Goal: Information Seeking & Learning: Learn about a topic

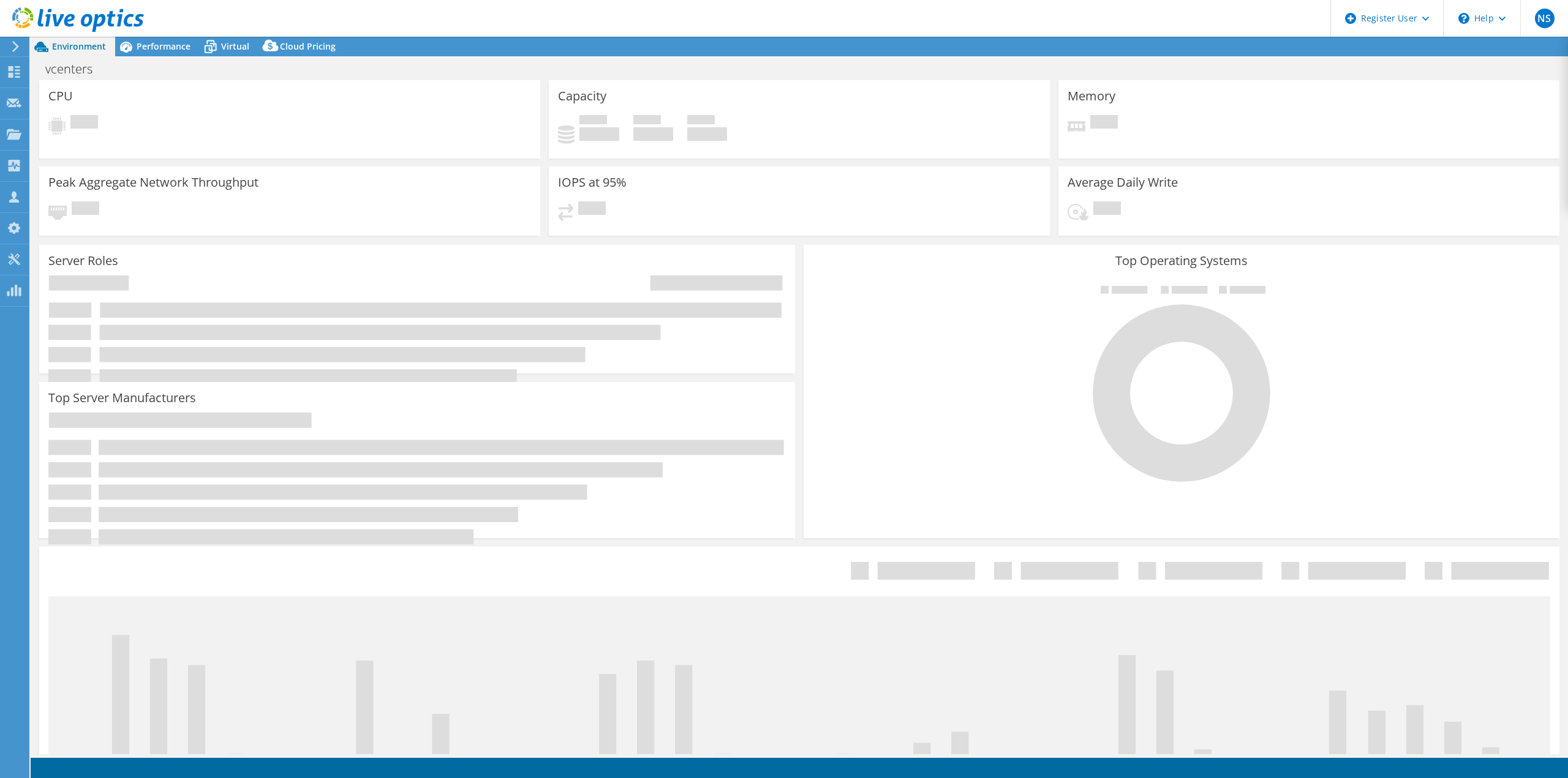
select select "USD"
select select "USEast"
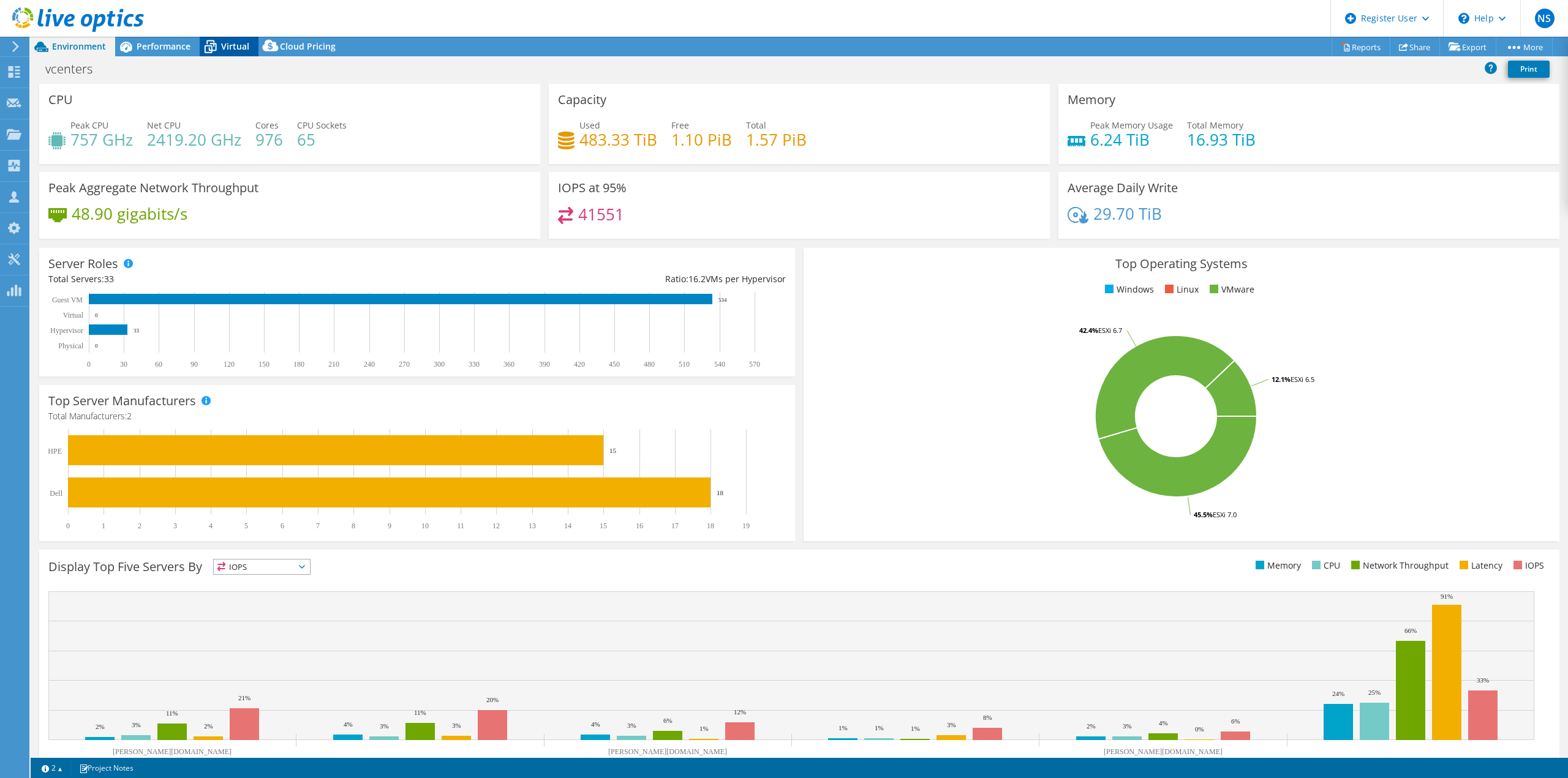
click at [243, 41] on span "Virtual" at bounding box center [235, 46] width 28 height 12
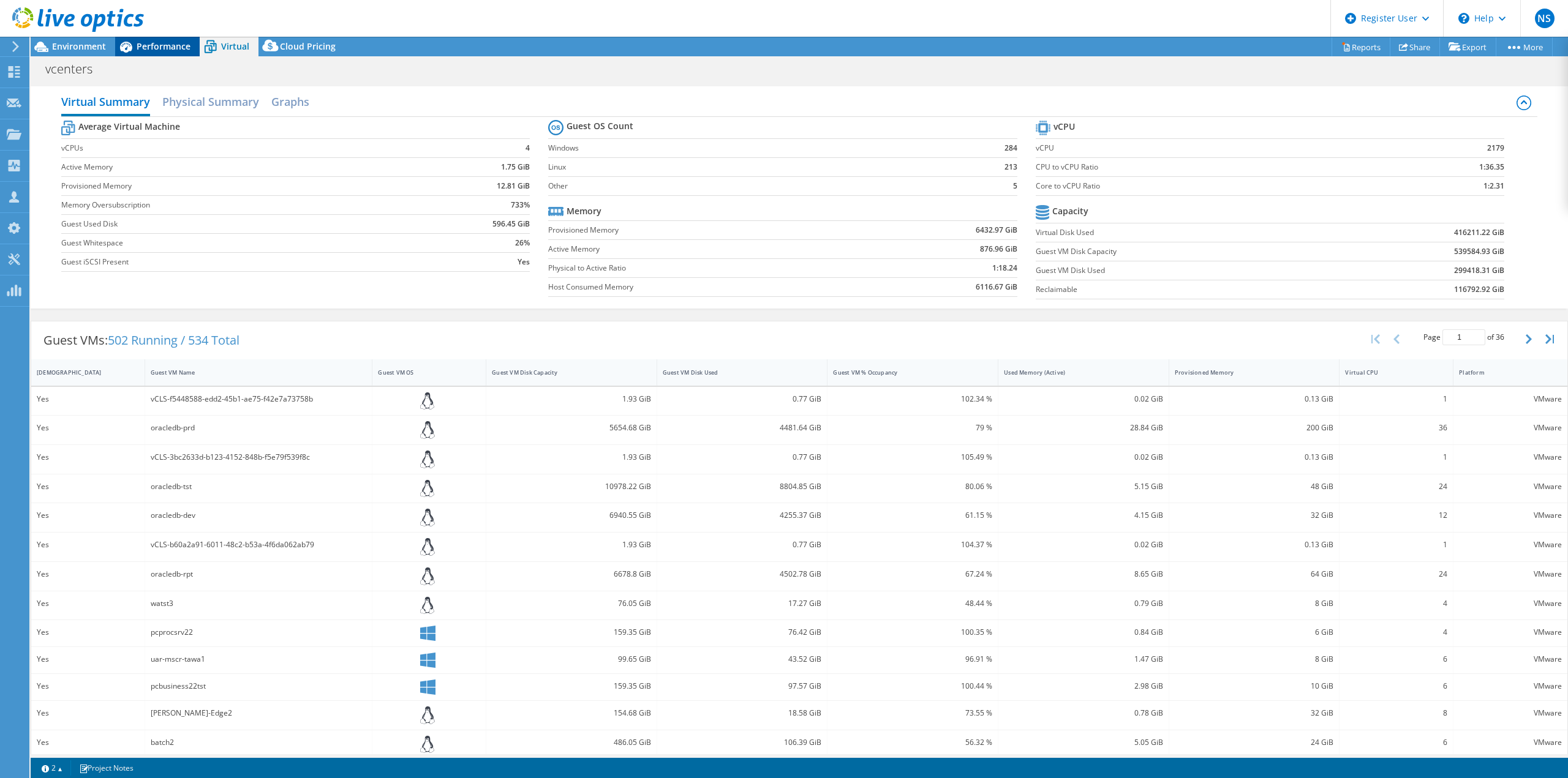
click at [171, 45] on span "Performance" at bounding box center [164, 46] width 54 height 12
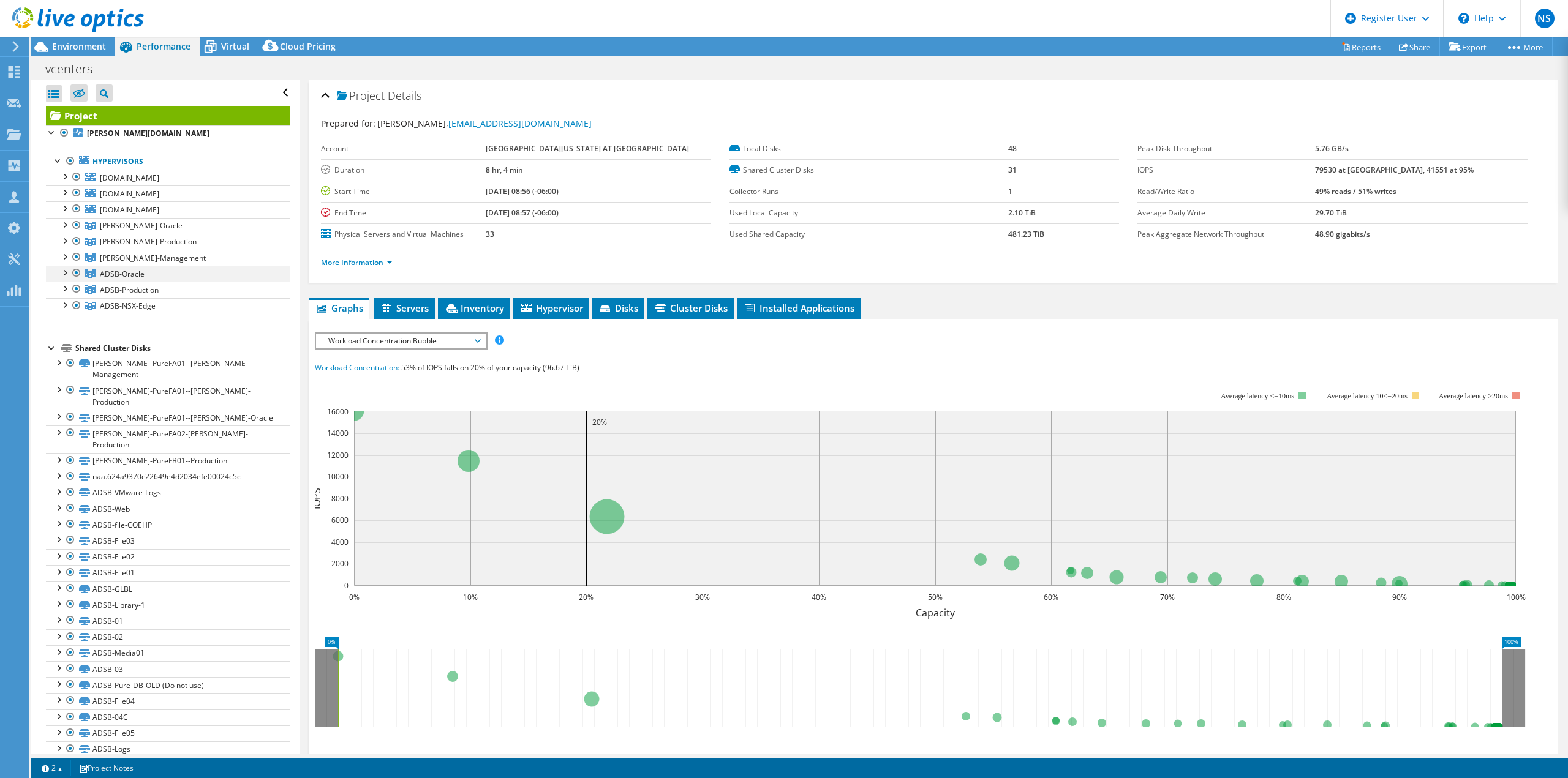
click at [68, 271] on div at bounding box center [64, 271] width 12 height 12
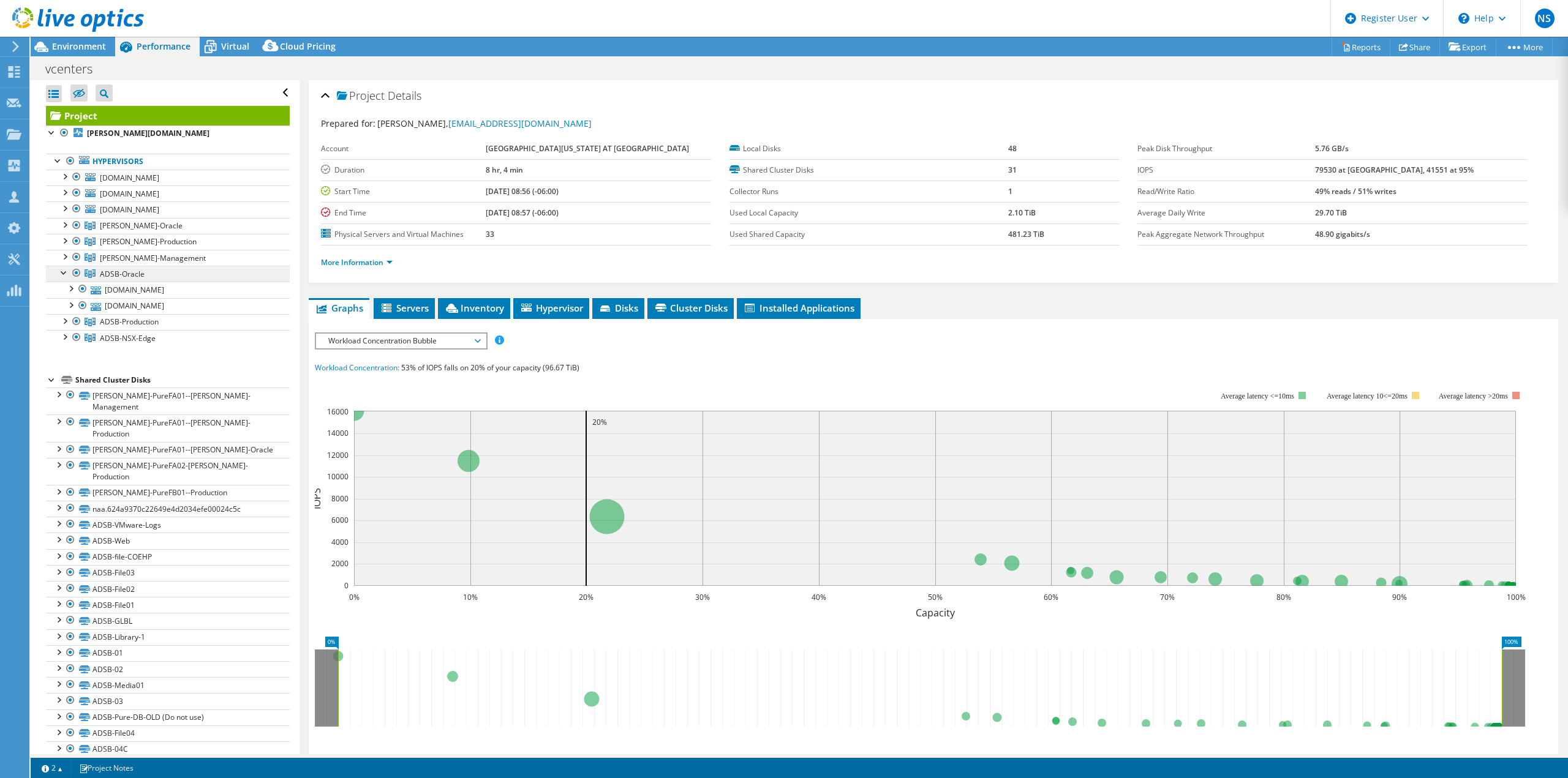
click at [133, 274] on span "ADSB-Oracle" at bounding box center [122, 274] width 45 height 10
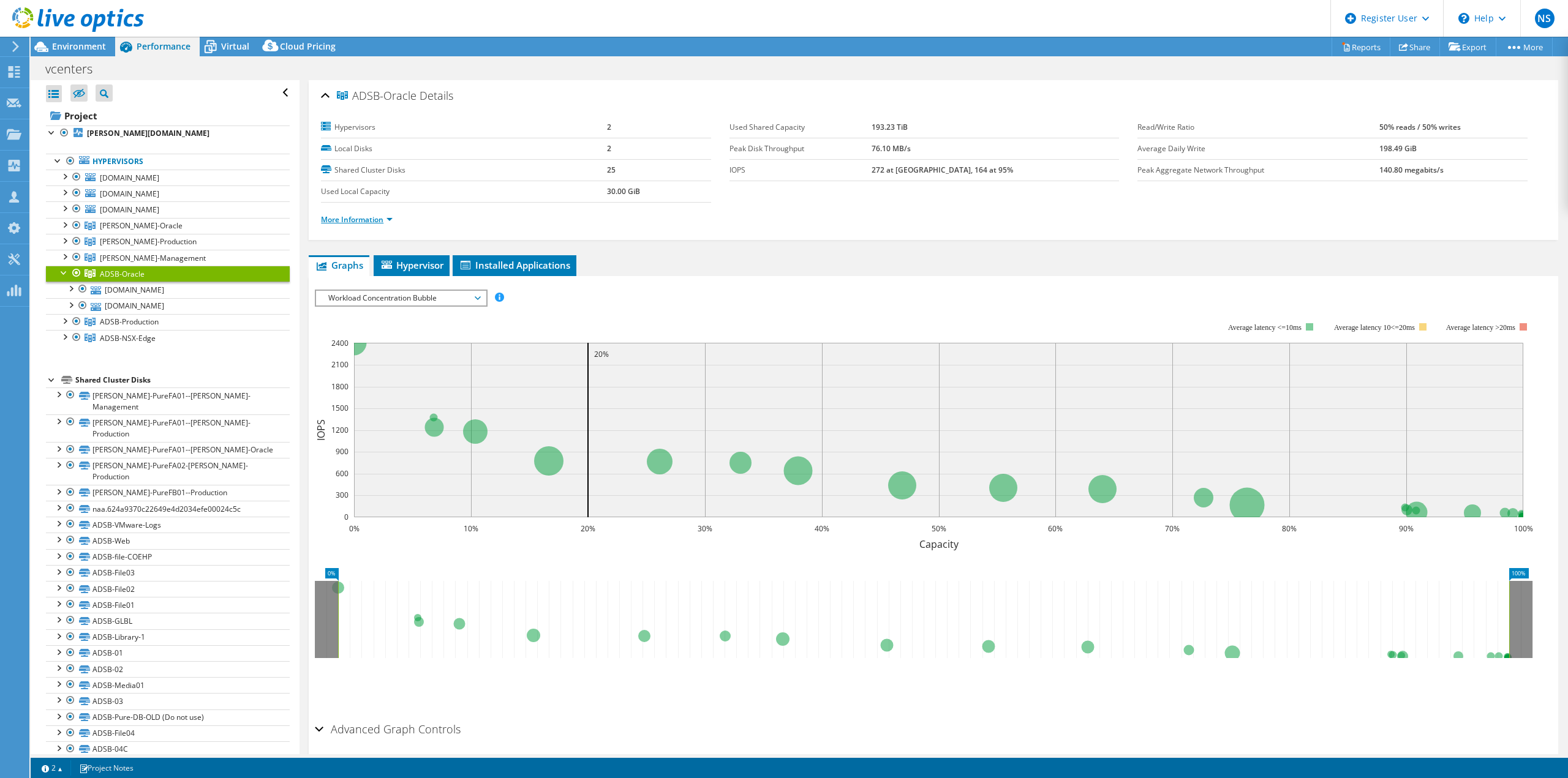
click at [367, 219] on link "More Information" at bounding box center [356, 219] width 71 height 10
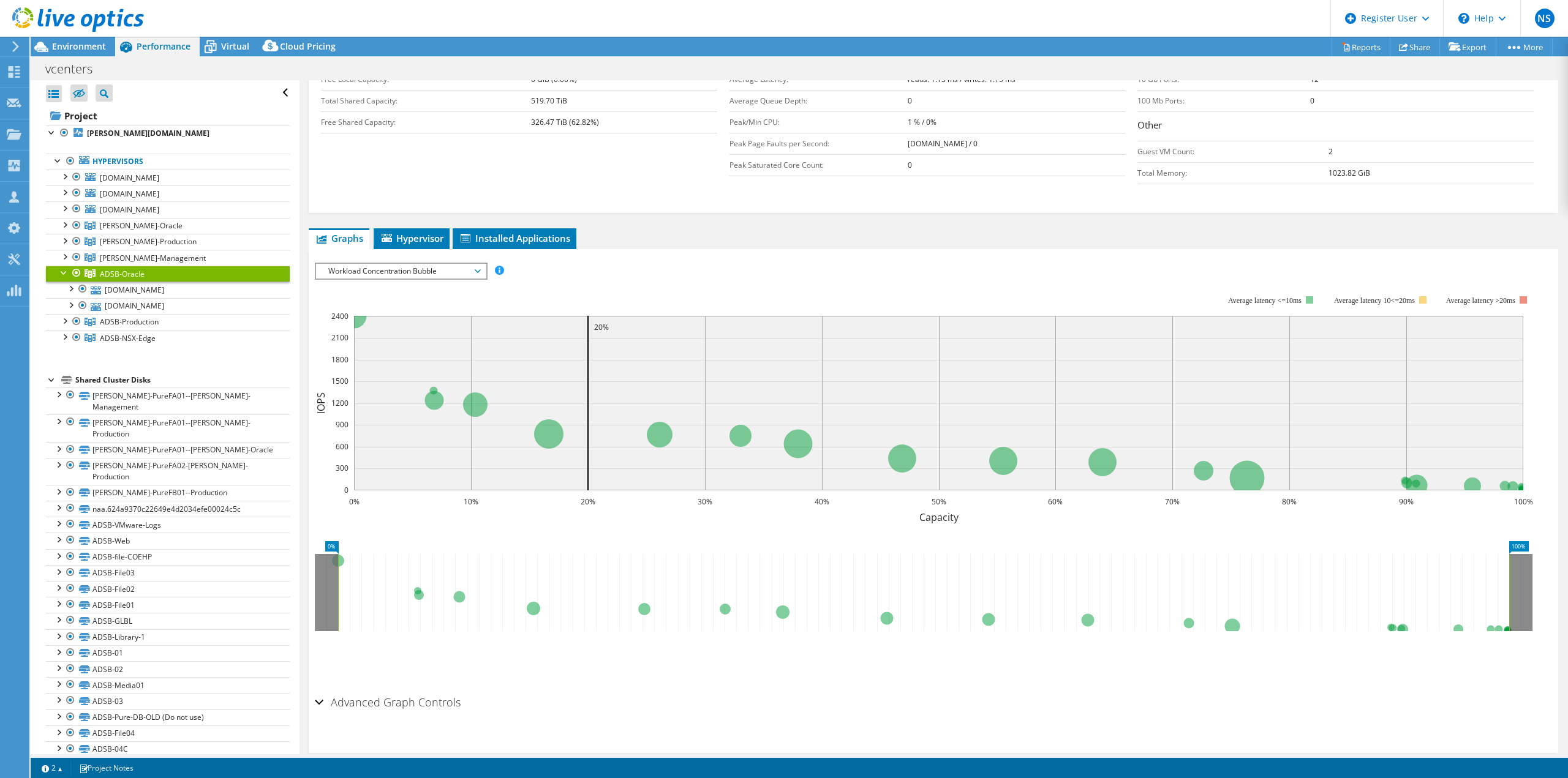
scroll to position [306, 0]
click at [479, 268] on span "Workload Concentration Bubble" at bounding box center [400, 269] width 157 height 15
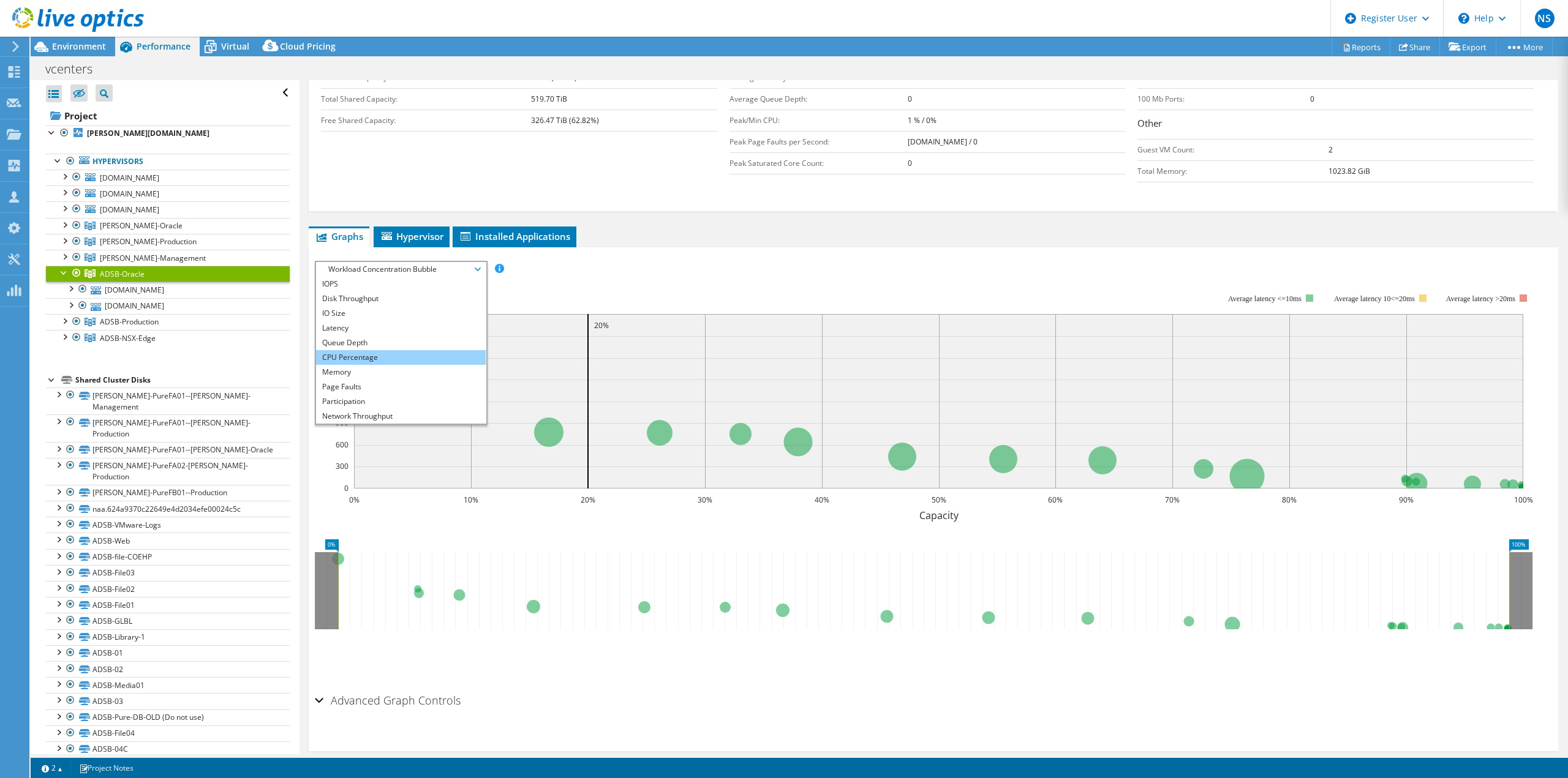
click at [394, 358] on li "CPU Percentage" at bounding box center [401, 358] width 170 height 15
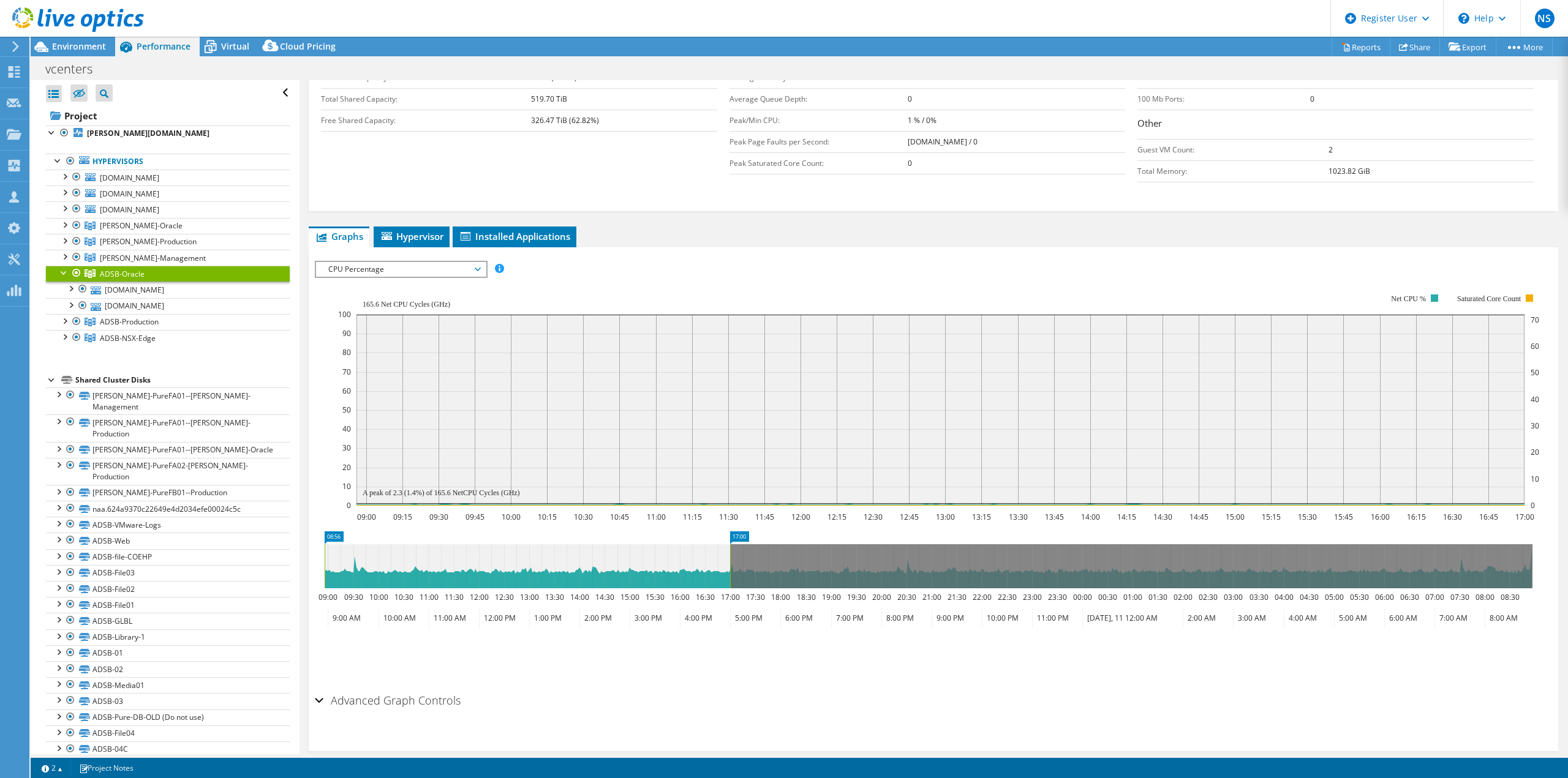
click at [481, 268] on icon at bounding box center [478, 269] width 6 height 4
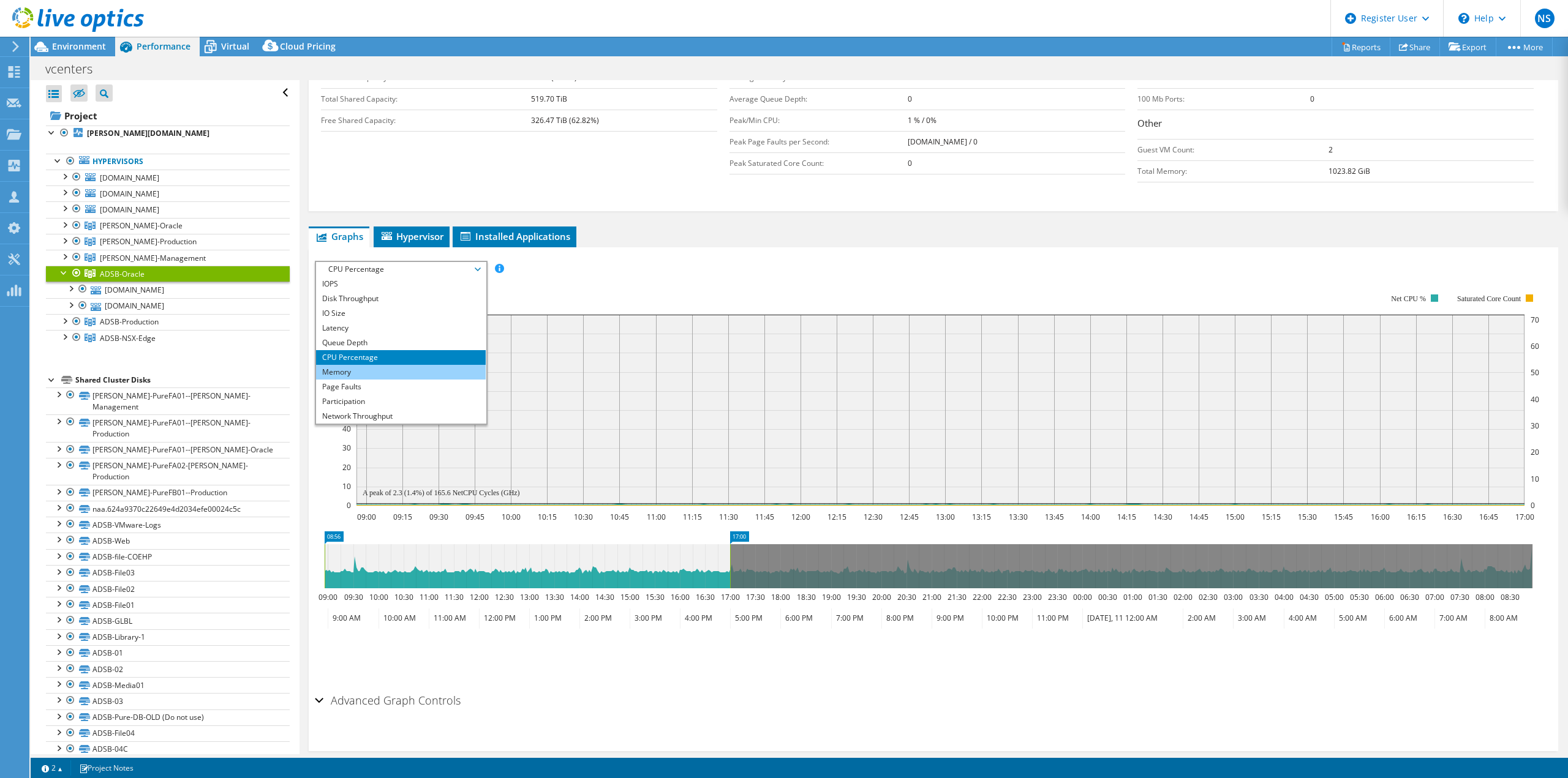
click at [359, 372] on li "Memory" at bounding box center [401, 372] width 170 height 15
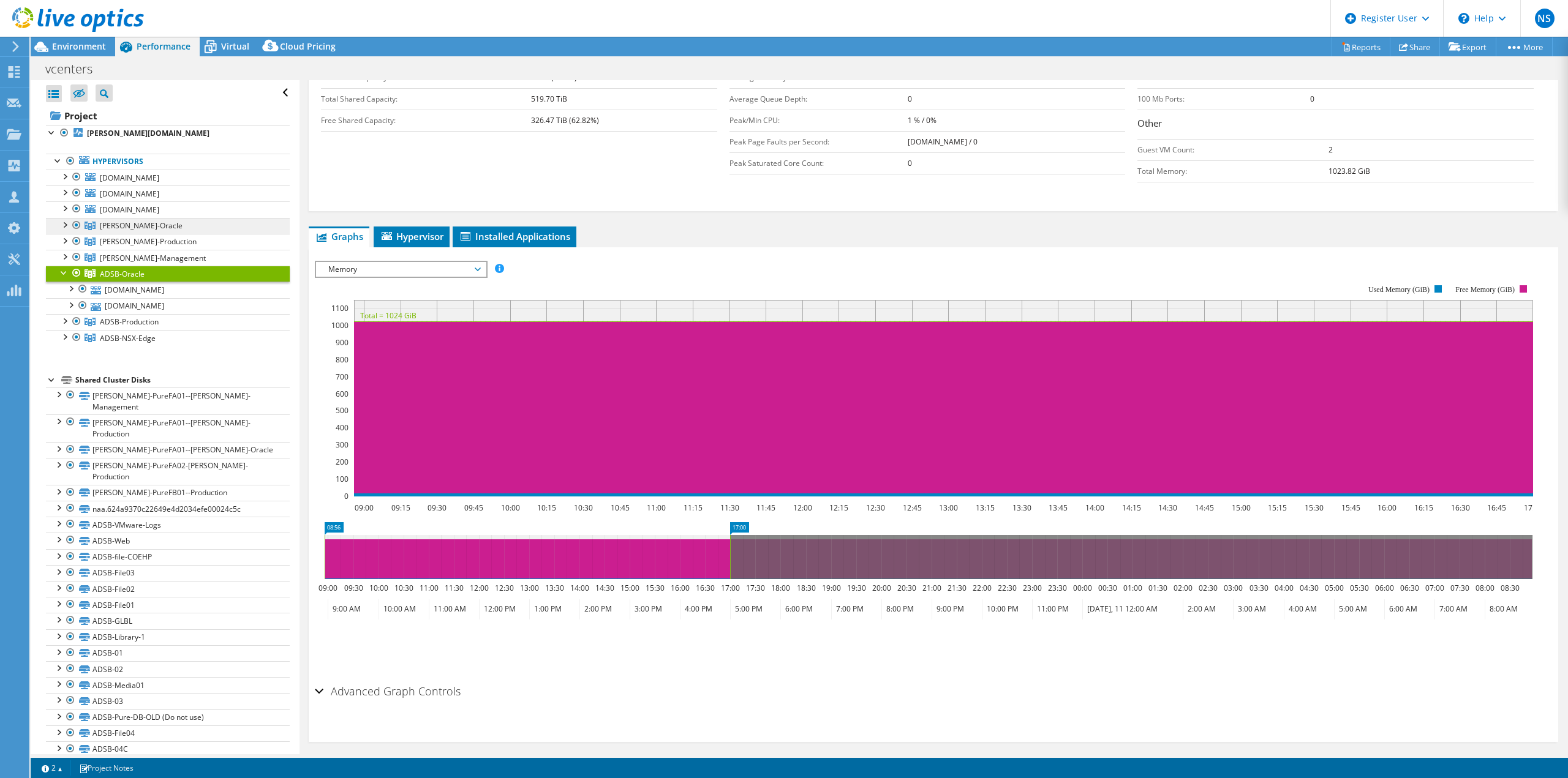
click at [121, 222] on span "[PERSON_NAME]-Oracle" at bounding box center [141, 225] width 83 height 10
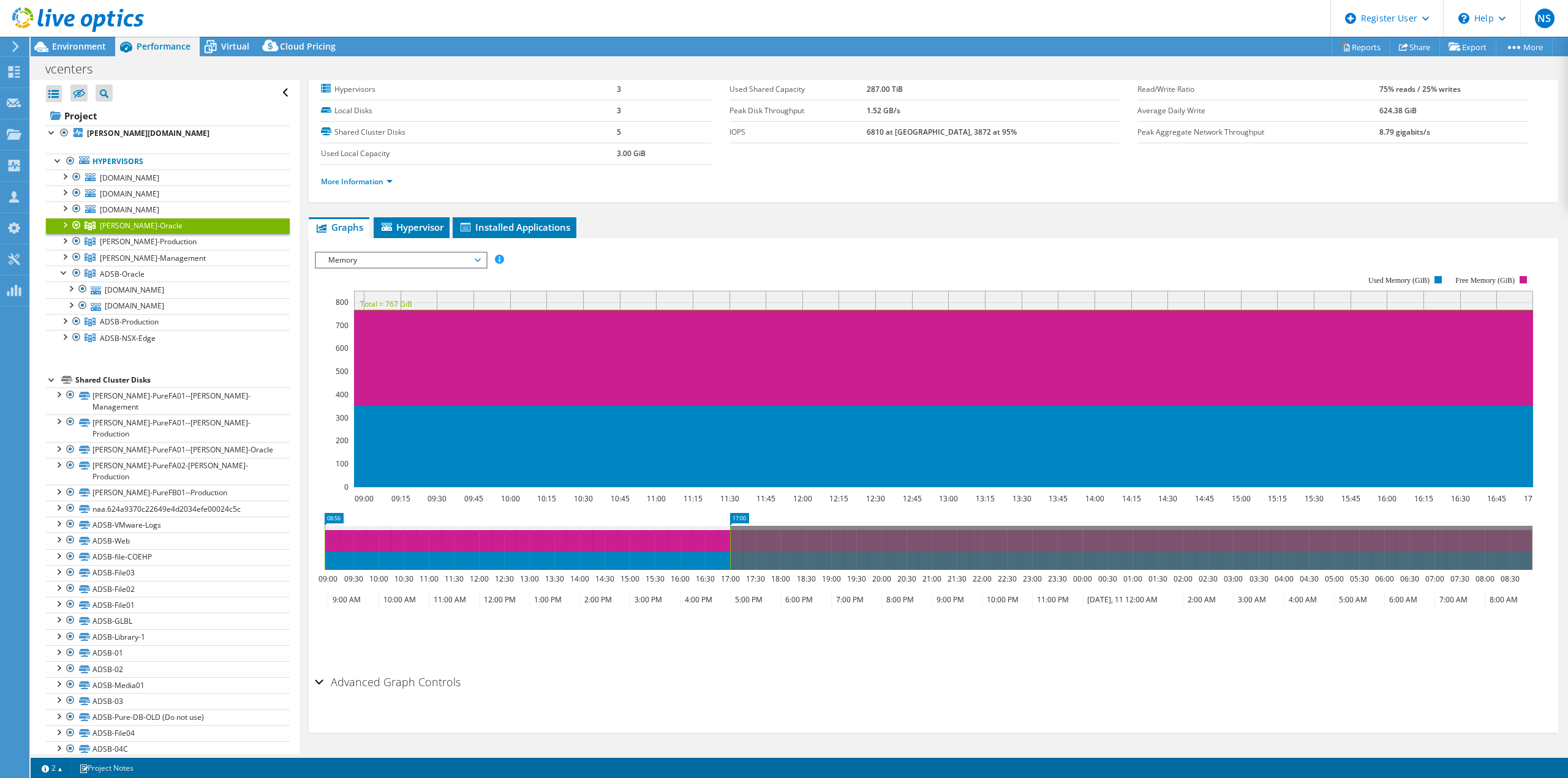
scroll to position [38, 0]
click at [420, 224] on span "Hypervisor" at bounding box center [412, 227] width 64 height 12
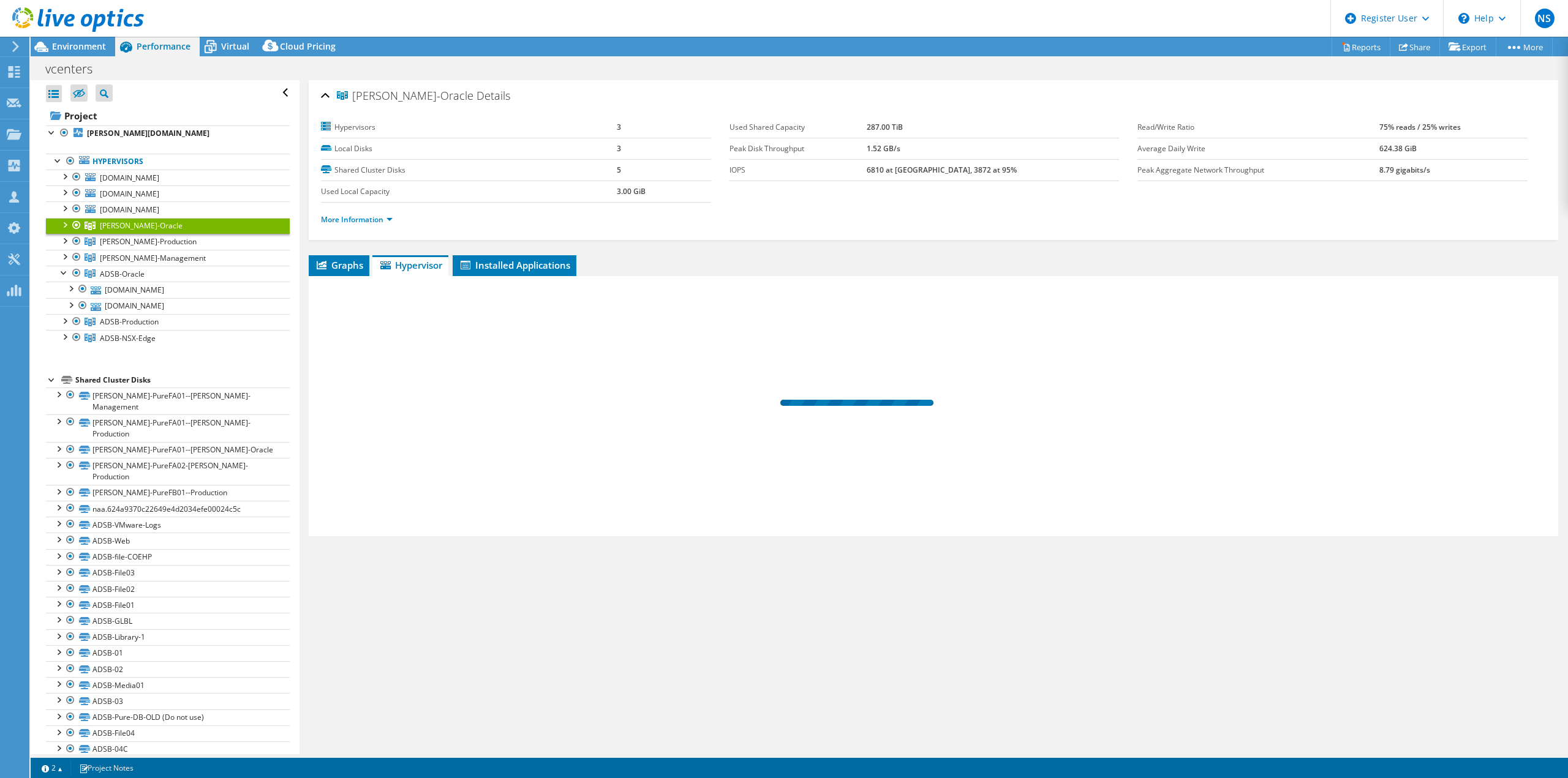
scroll to position [0, 0]
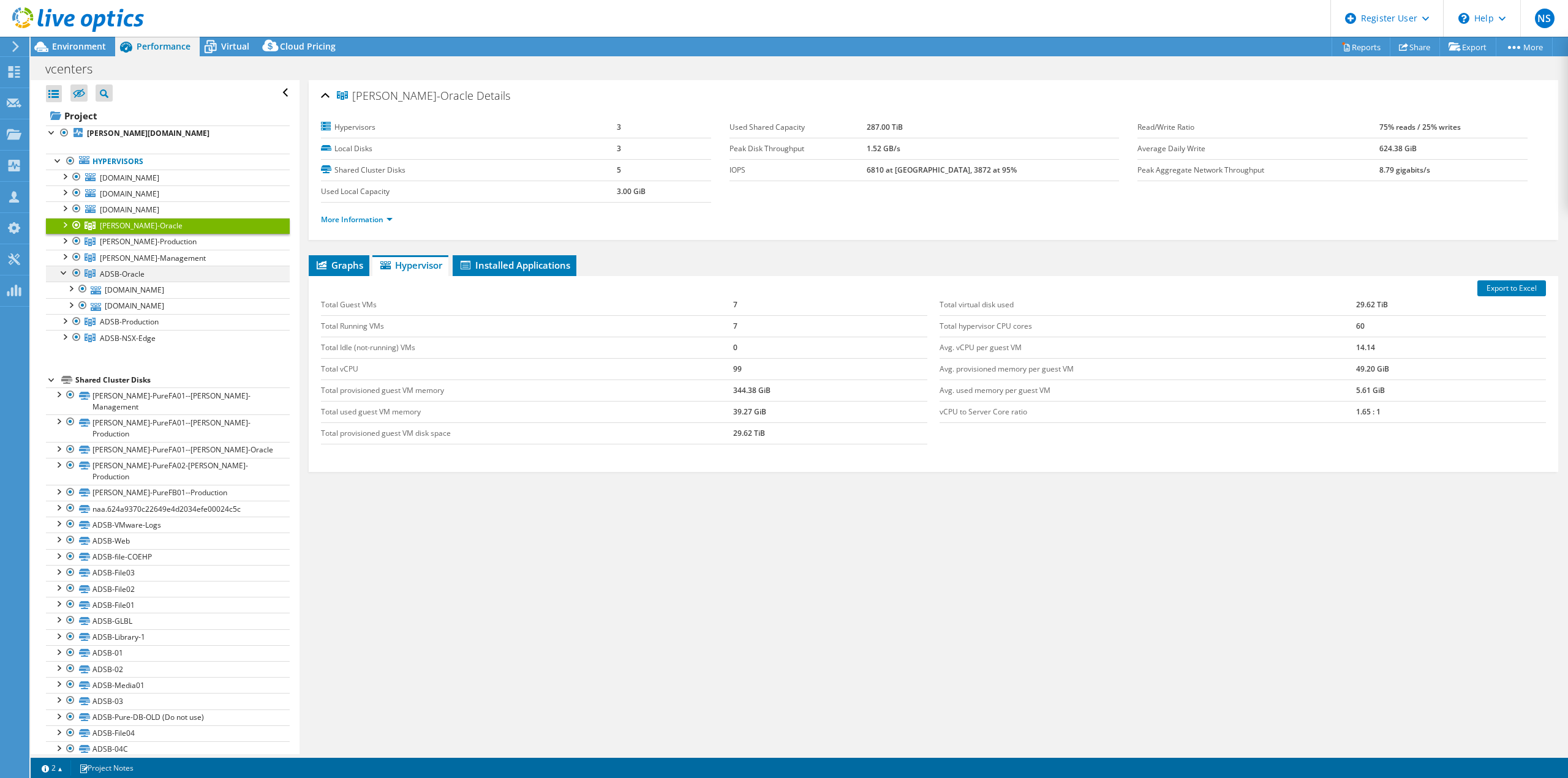
click at [61, 272] on div at bounding box center [64, 271] width 12 height 12
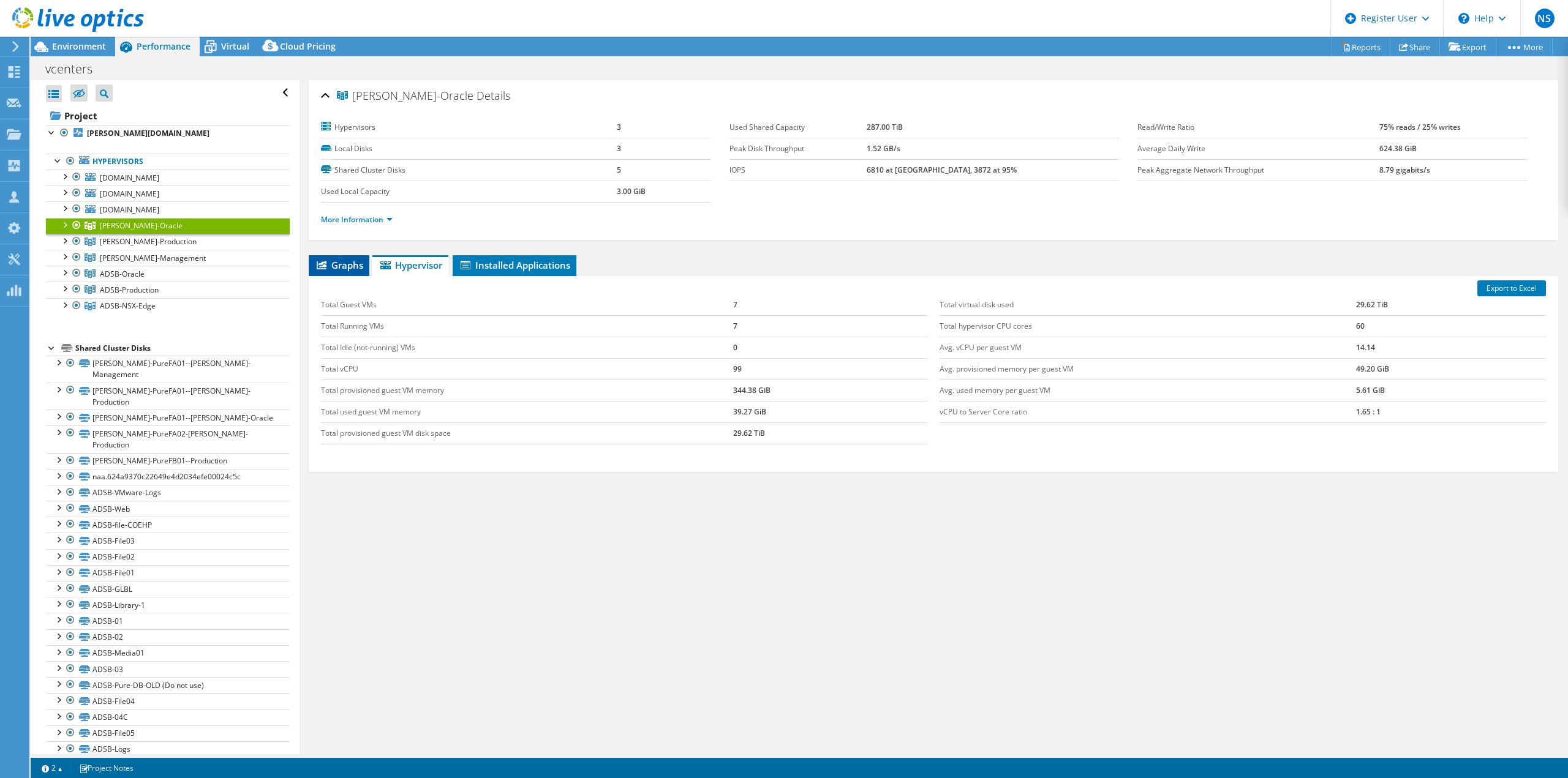
click at [348, 262] on span "Graphs" at bounding box center [339, 265] width 48 height 12
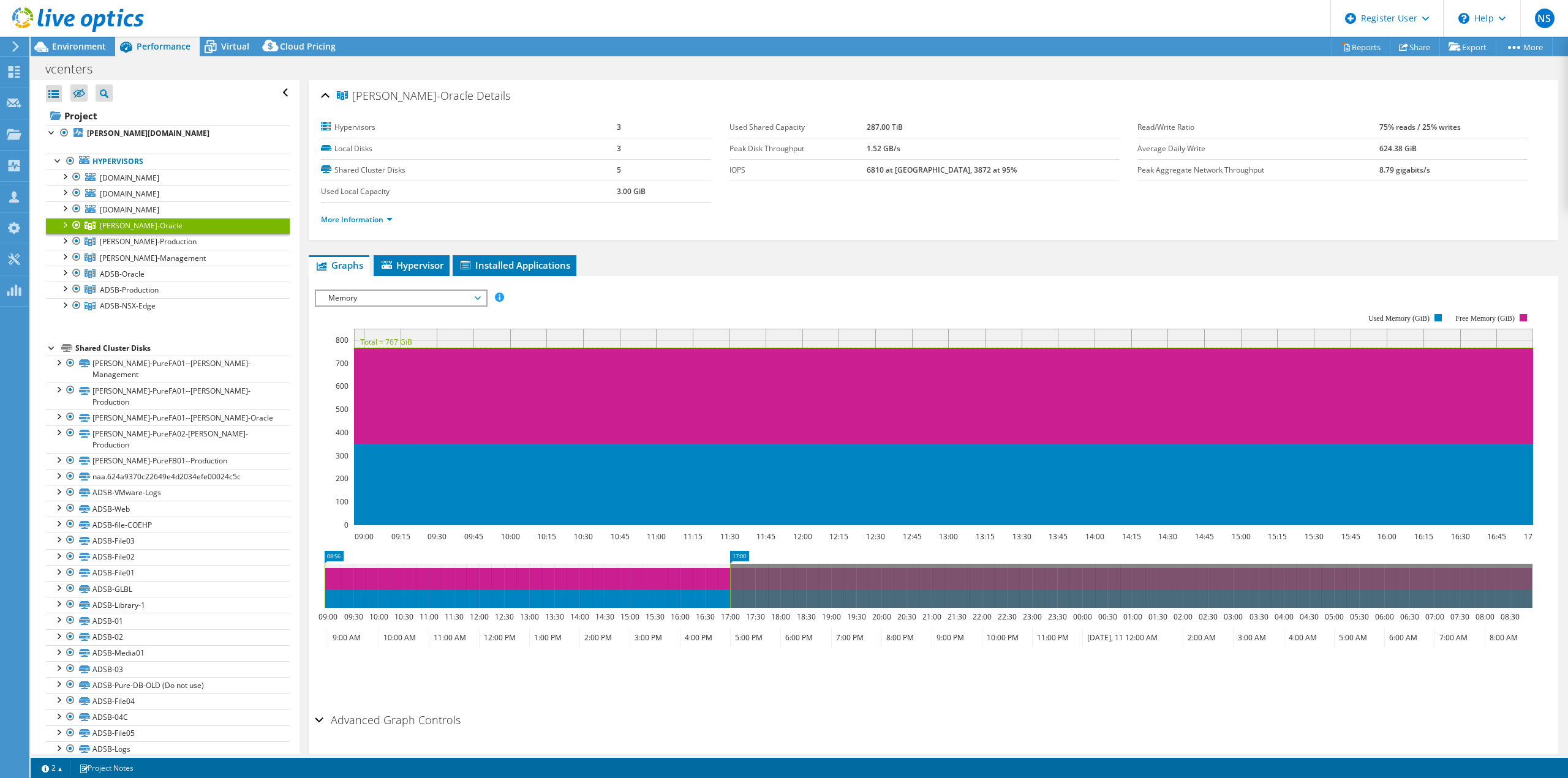
click at [395, 217] on li "More Information" at bounding box center [360, 219] width 79 height 13
click at [391, 218] on link "More Information" at bounding box center [356, 219] width 71 height 10
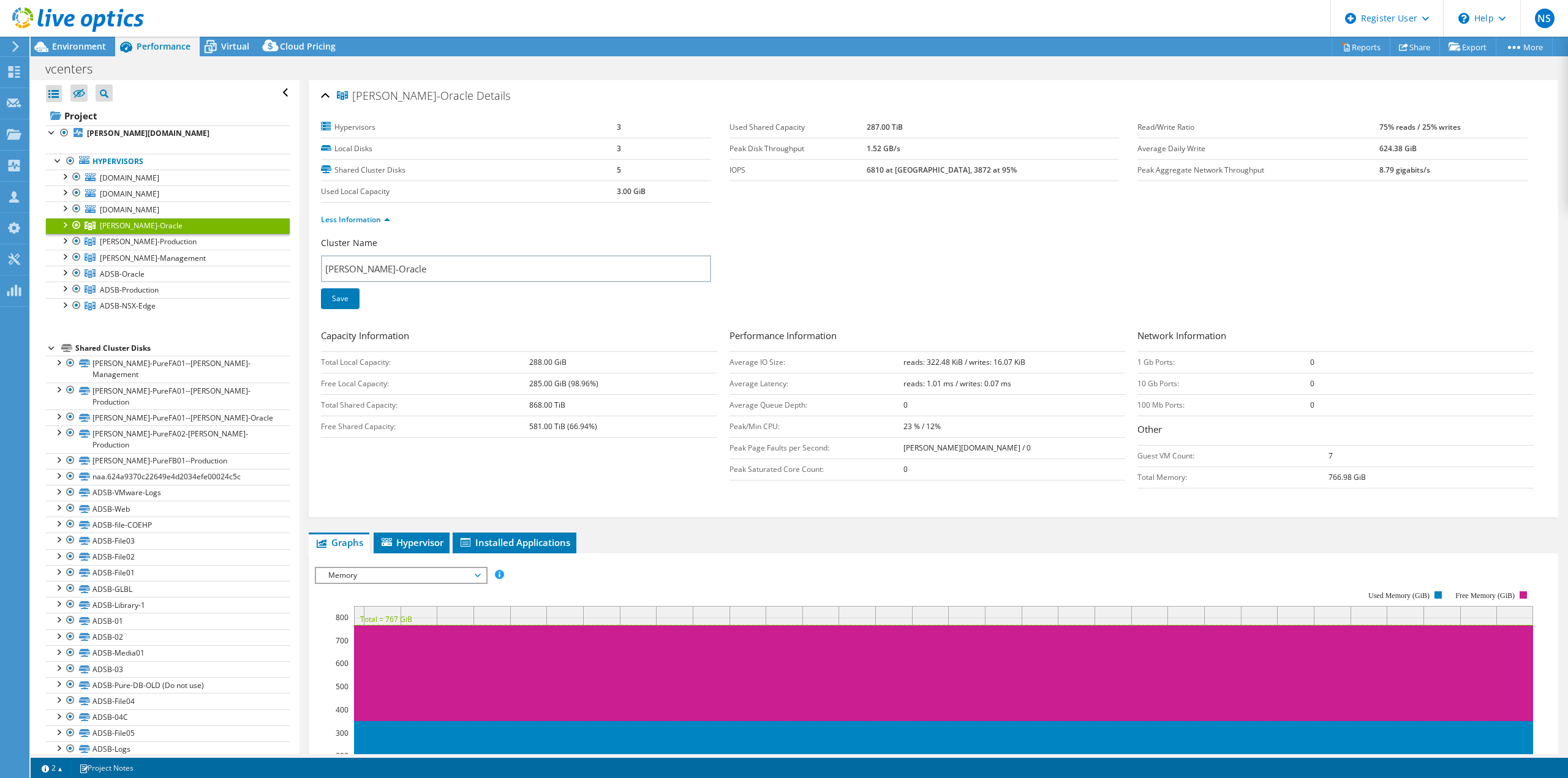
click at [404, 579] on span "Memory" at bounding box center [400, 576] width 157 height 15
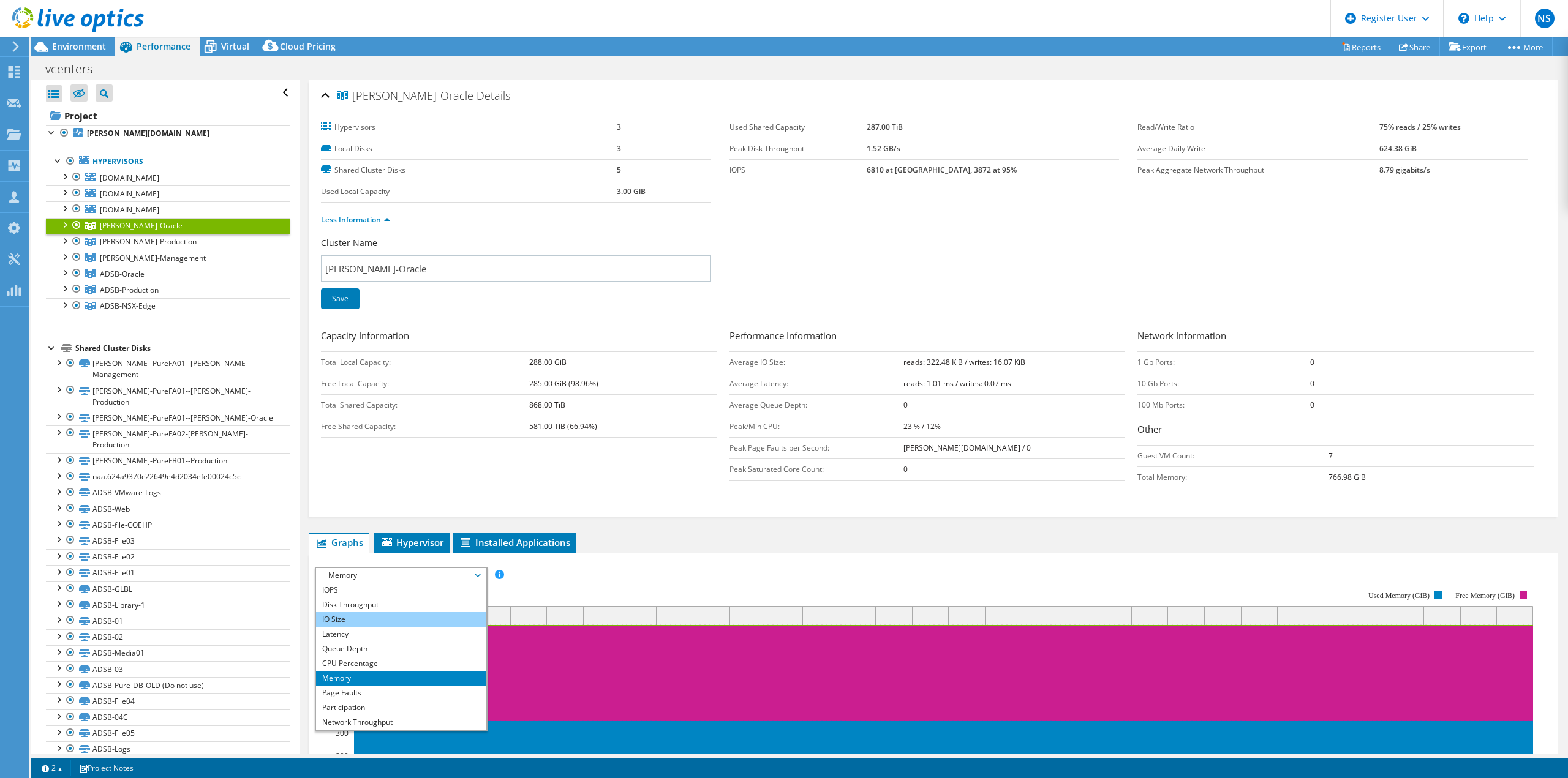
scroll to position [44, 0]
click at [394, 617] on li "CPU Percentage" at bounding box center [401, 620] width 170 height 15
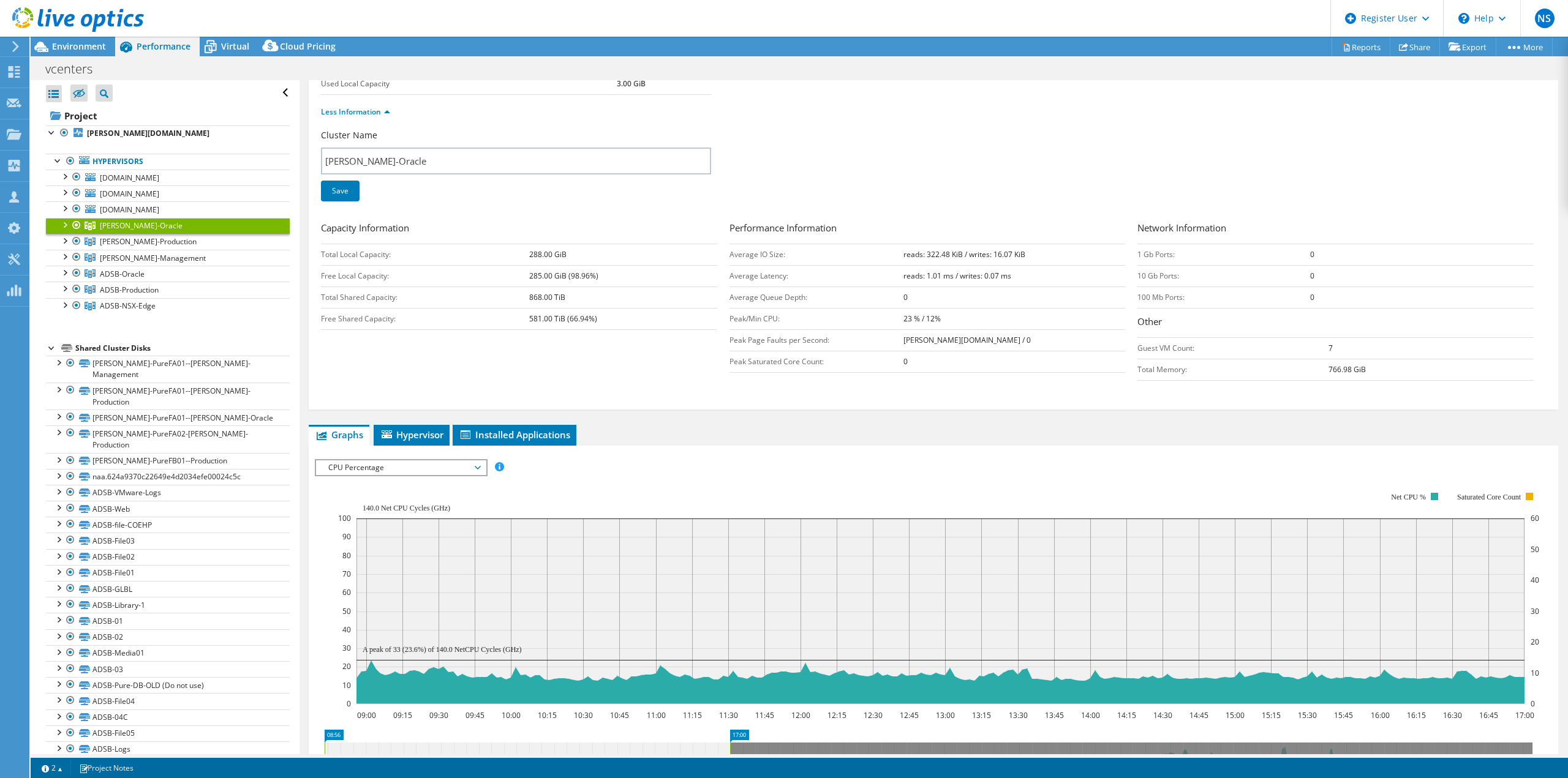
scroll to position [80, 0]
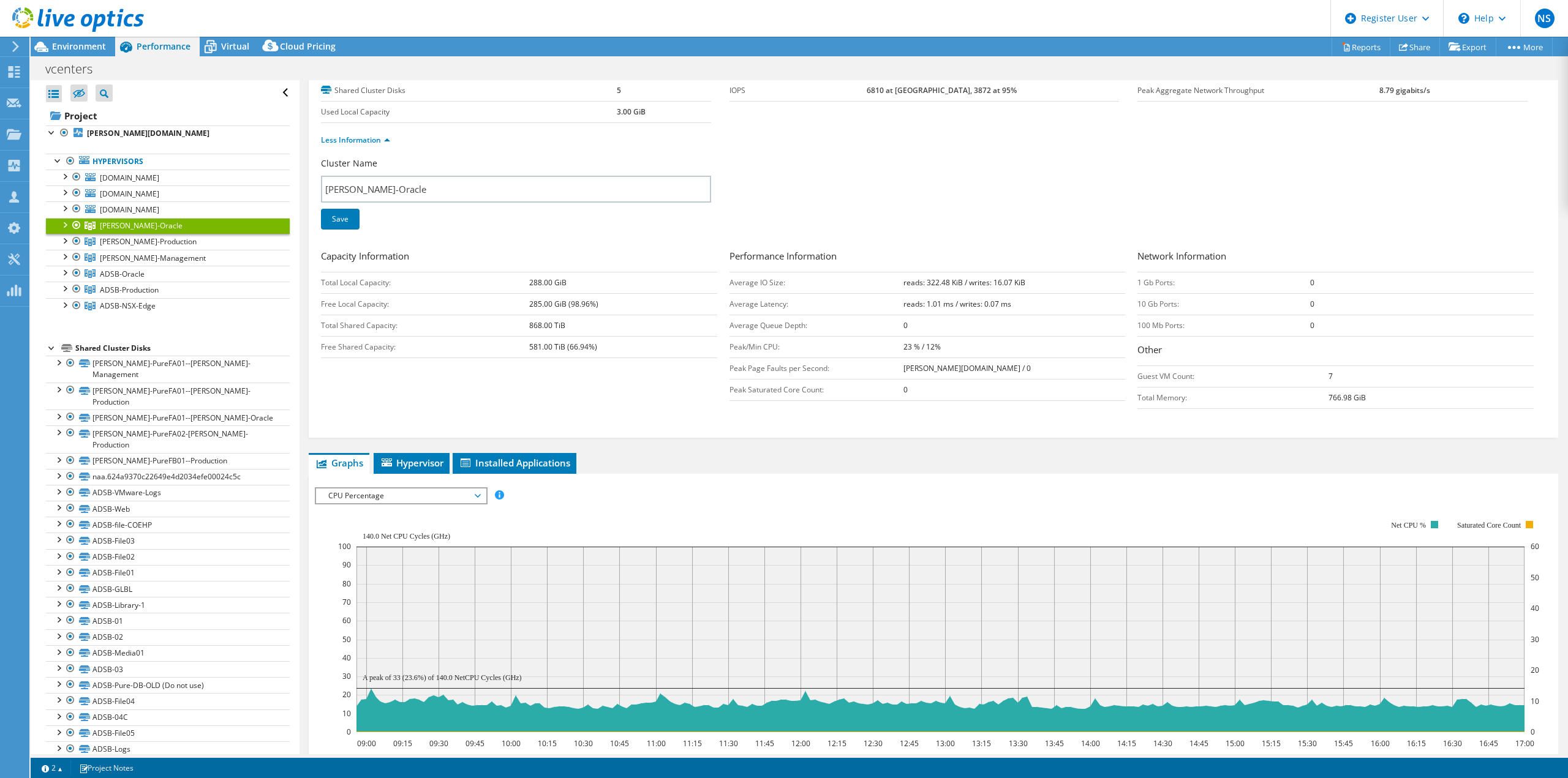
click at [65, 223] on div at bounding box center [64, 224] width 12 height 12
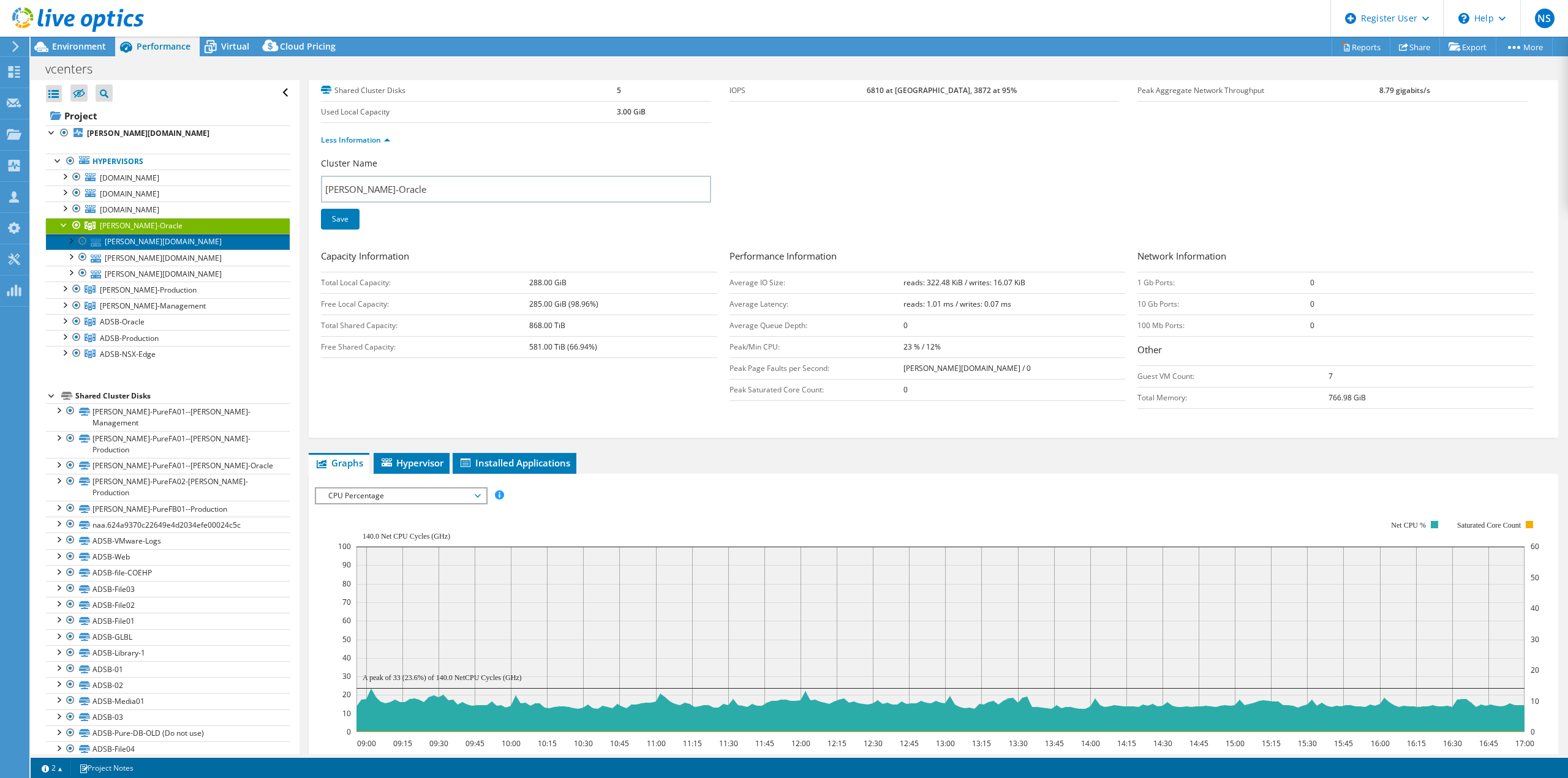
click at [134, 241] on link "[PERSON_NAME][DOMAIN_NAME]" at bounding box center [168, 241] width 244 height 16
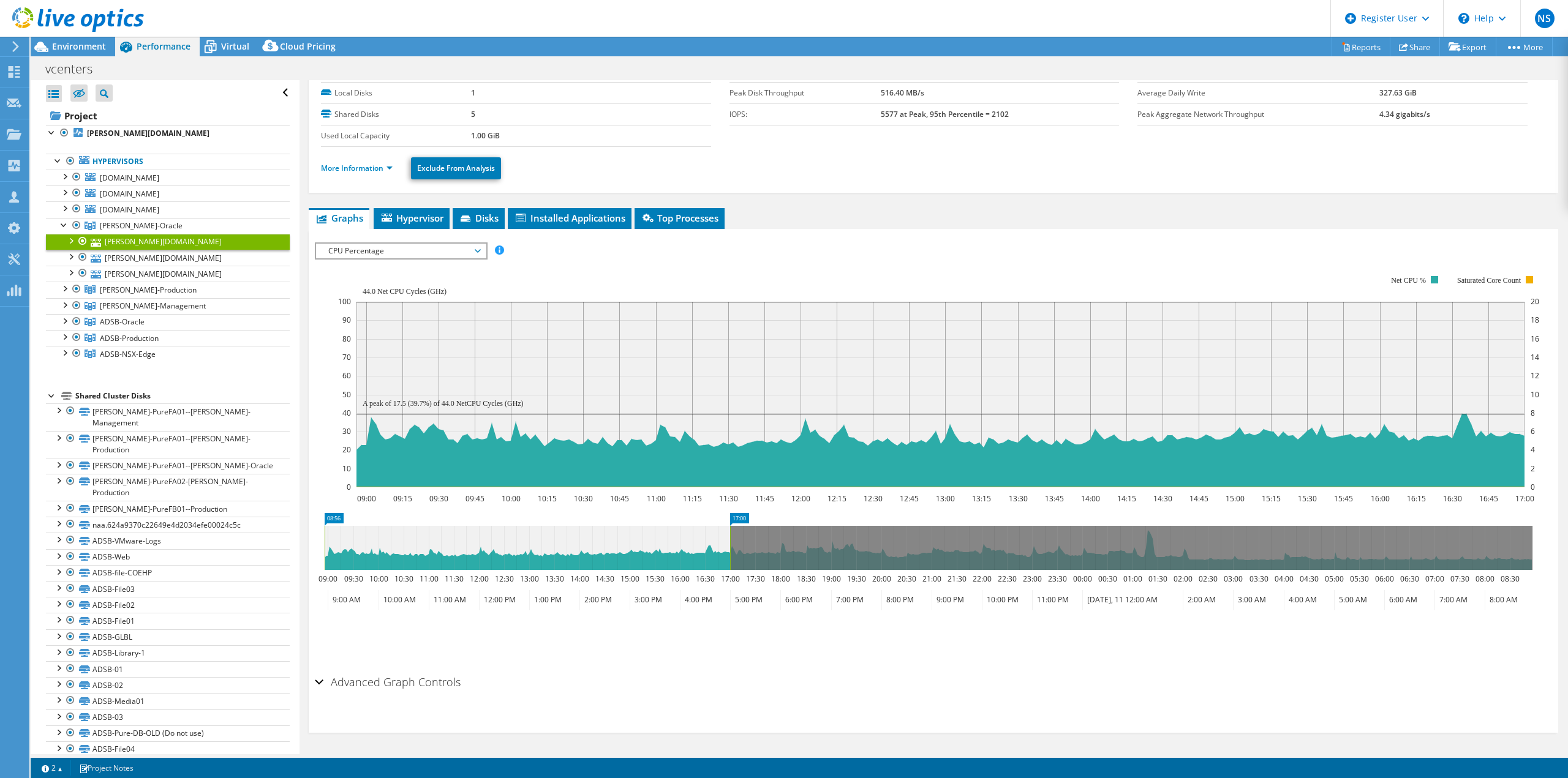
scroll to position [56, 0]
click at [383, 170] on link "More Information" at bounding box center [356, 168] width 71 height 10
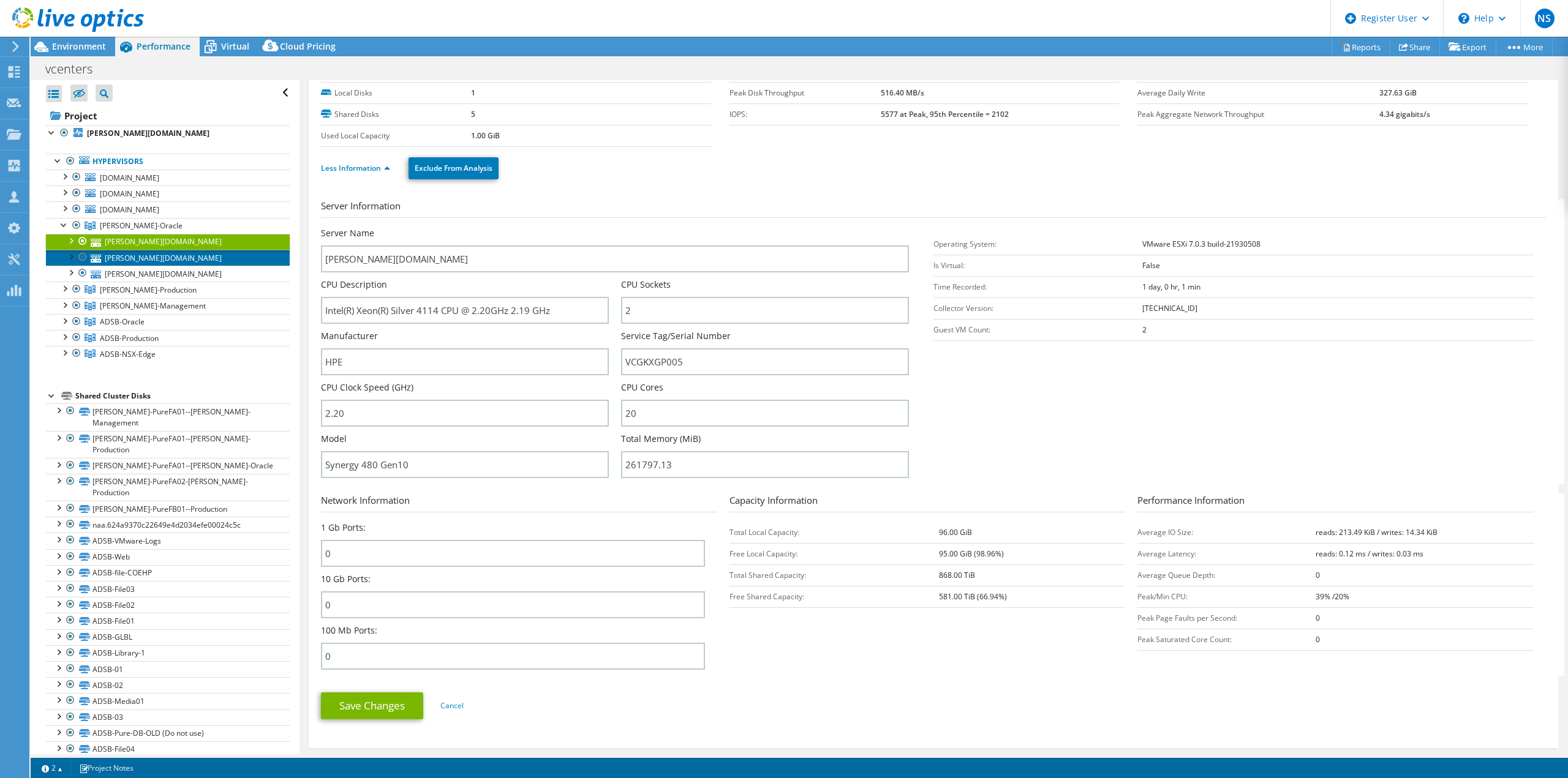
click at [144, 259] on link "[PERSON_NAME][DOMAIN_NAME]" at bounding box center [168, 257] width 244 height 16
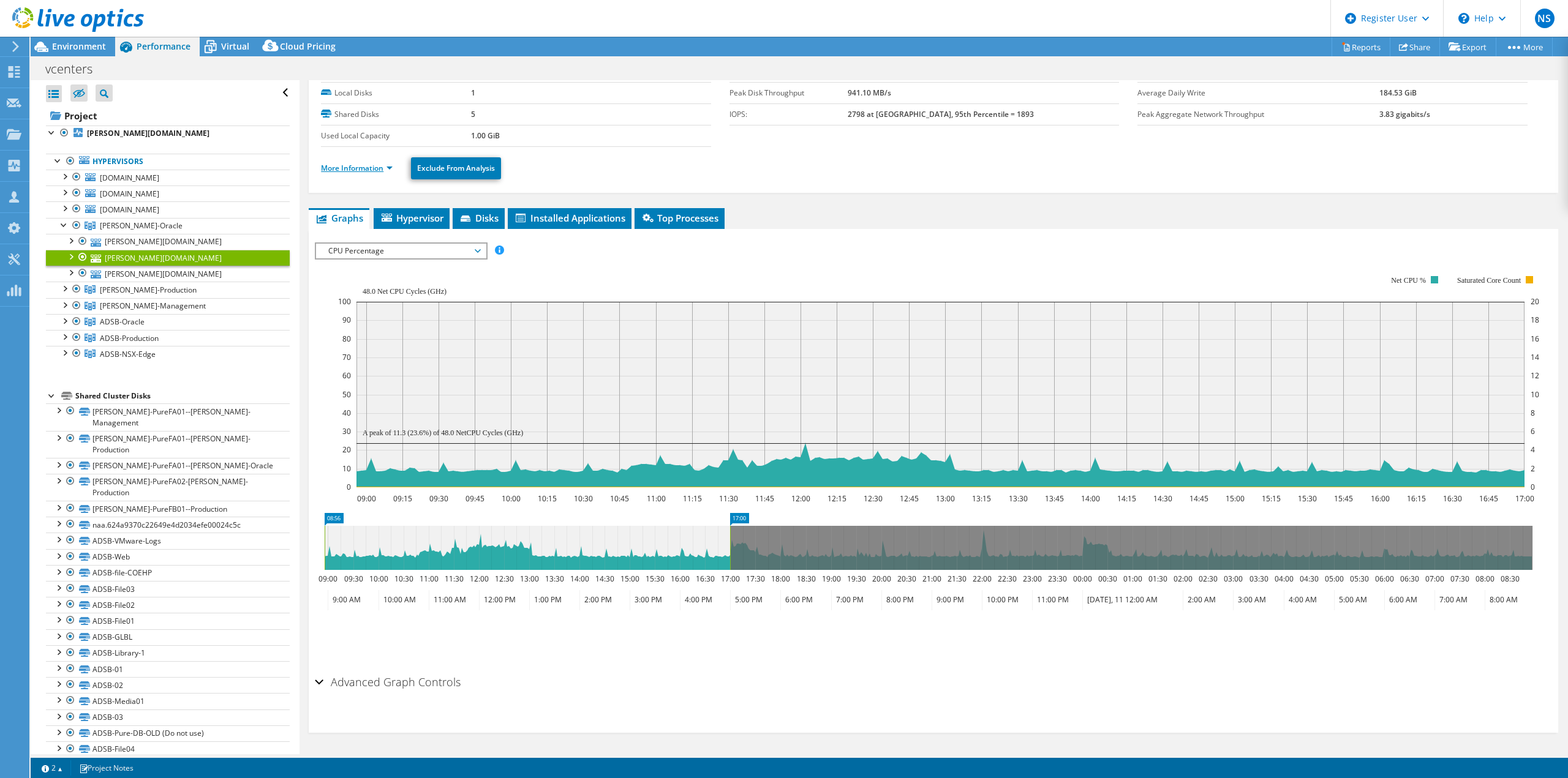
click at [378, 170] on link "More Information" at bounding box center [356, 168] width 71 height 10
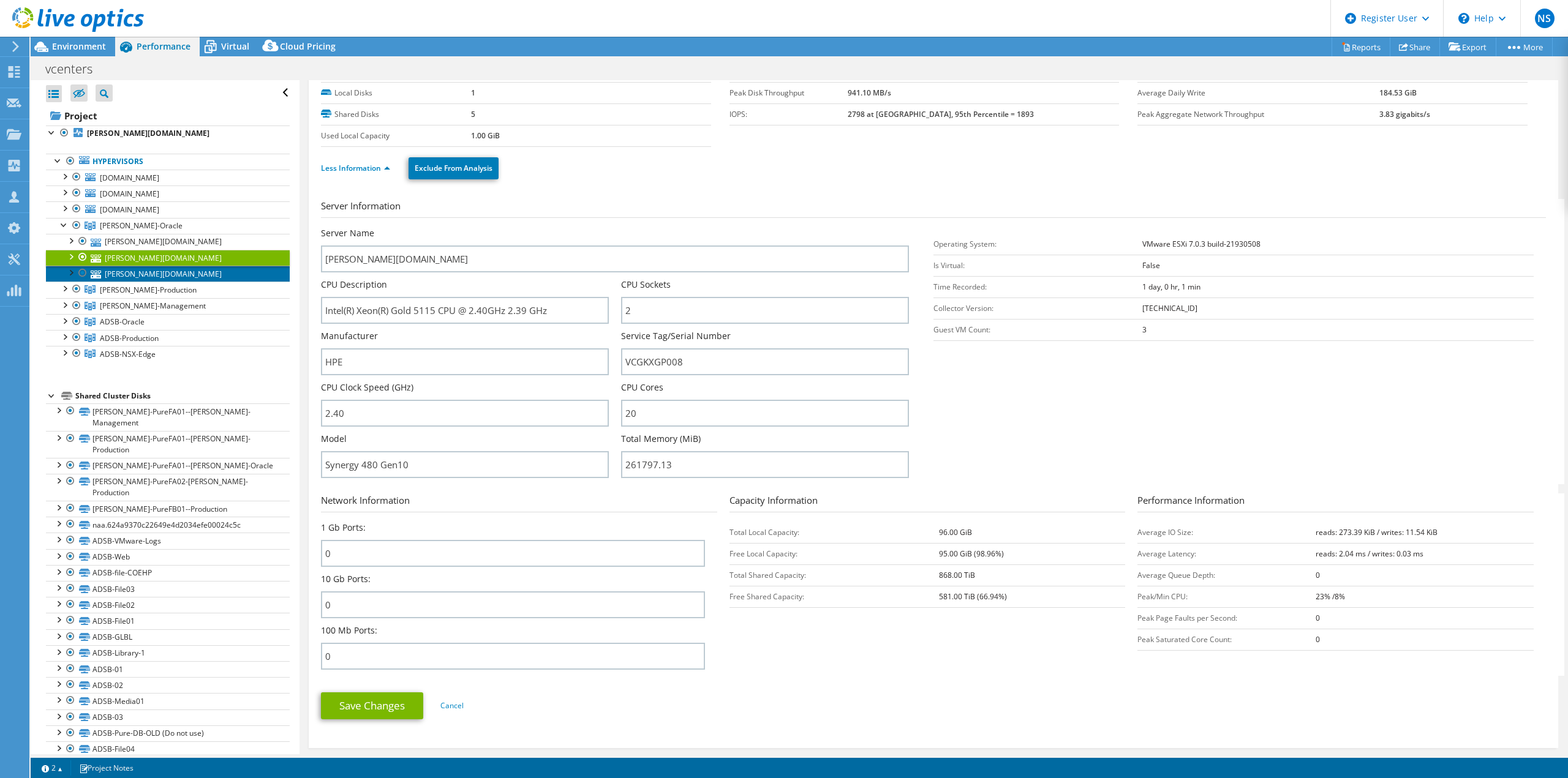
click at [157, 276] on link "[PERSON_NAME][DOMAIN_NAME]" at bounding box center [168, 273] width 244 height 16
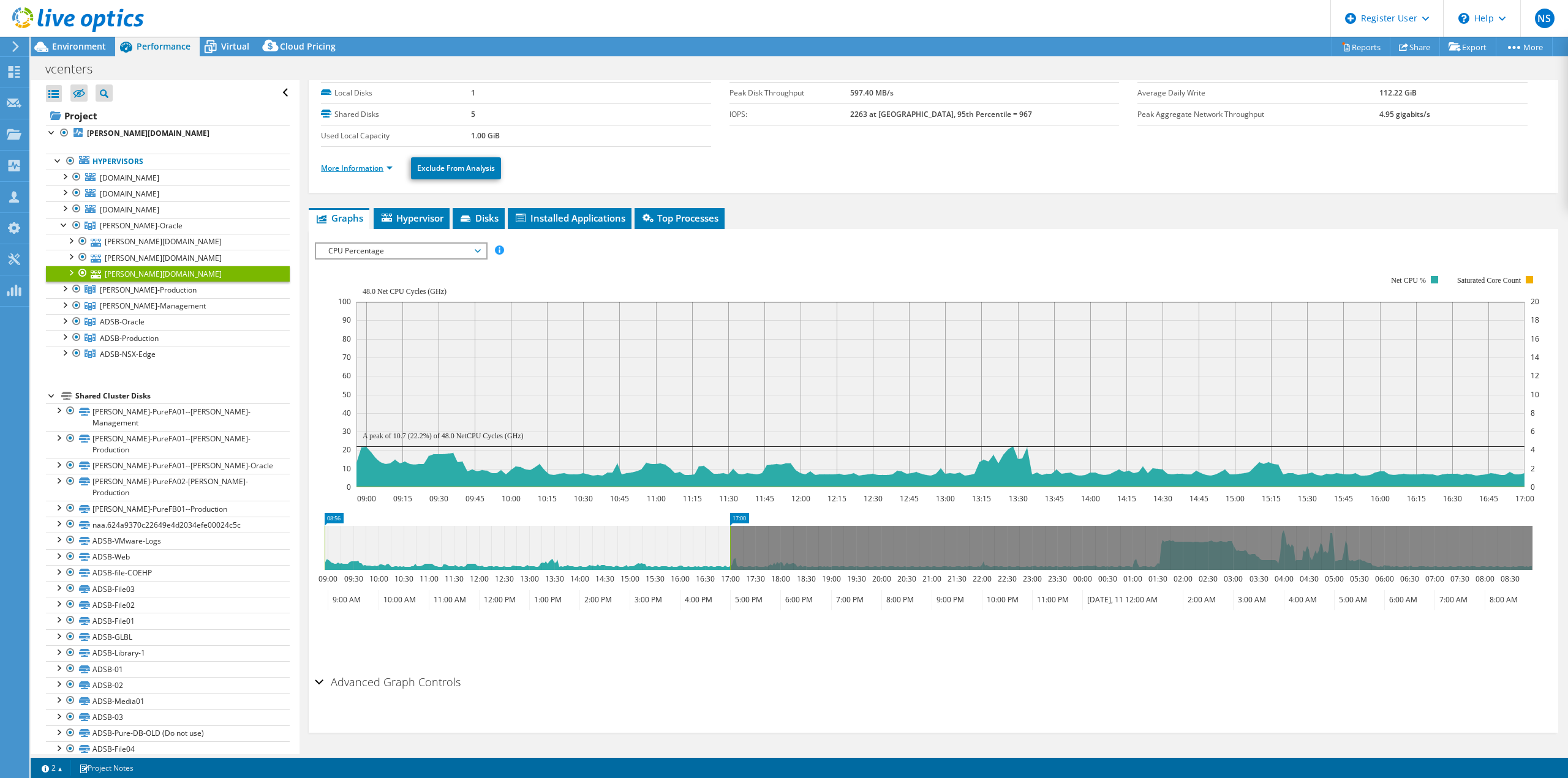
click at [361, 171] on link "More Information" at bounding box center [356, 168] width 71 height 10
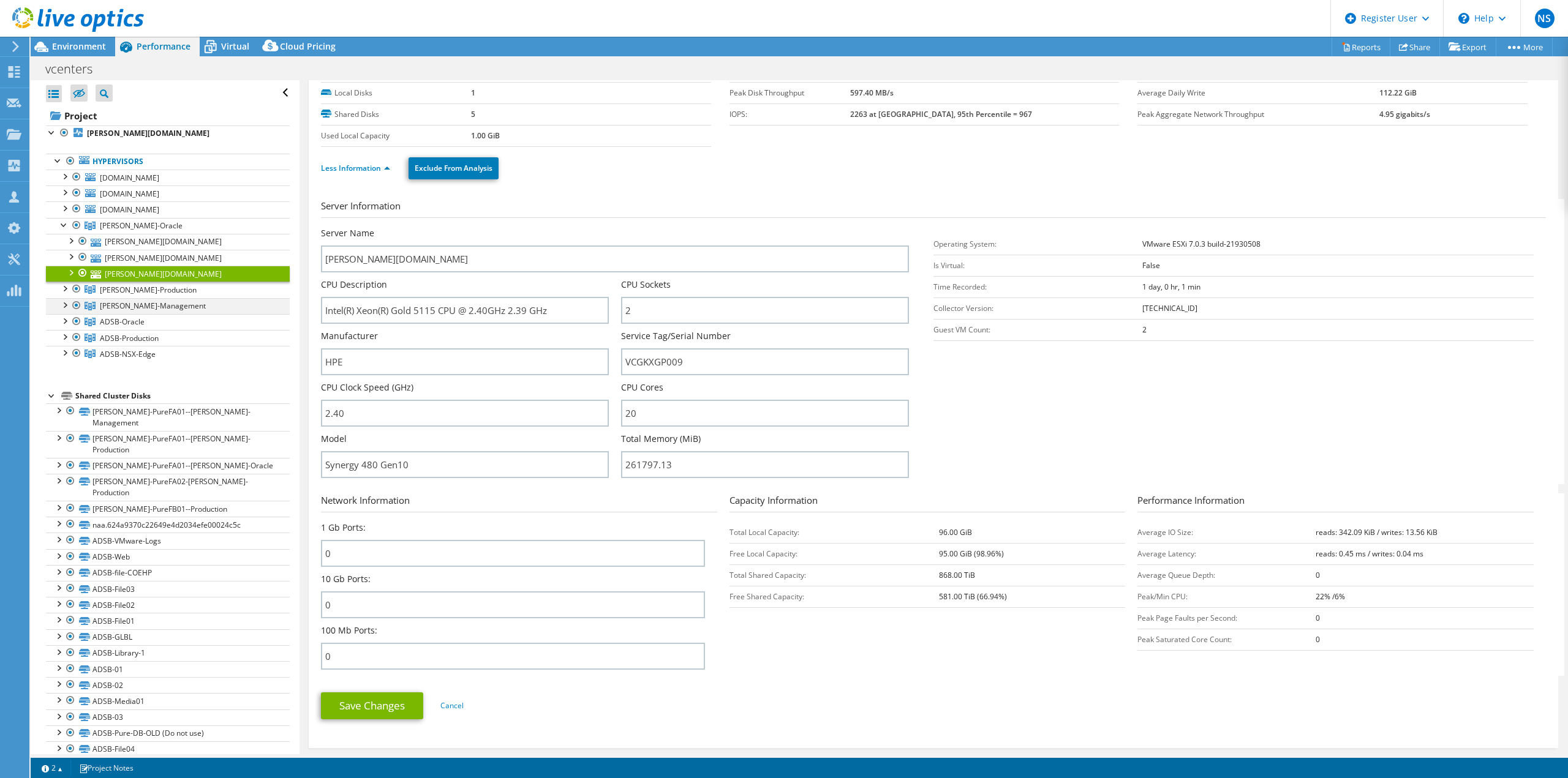
click at [64, 303] on div at bounding box center [64, 304] width 12 height 12
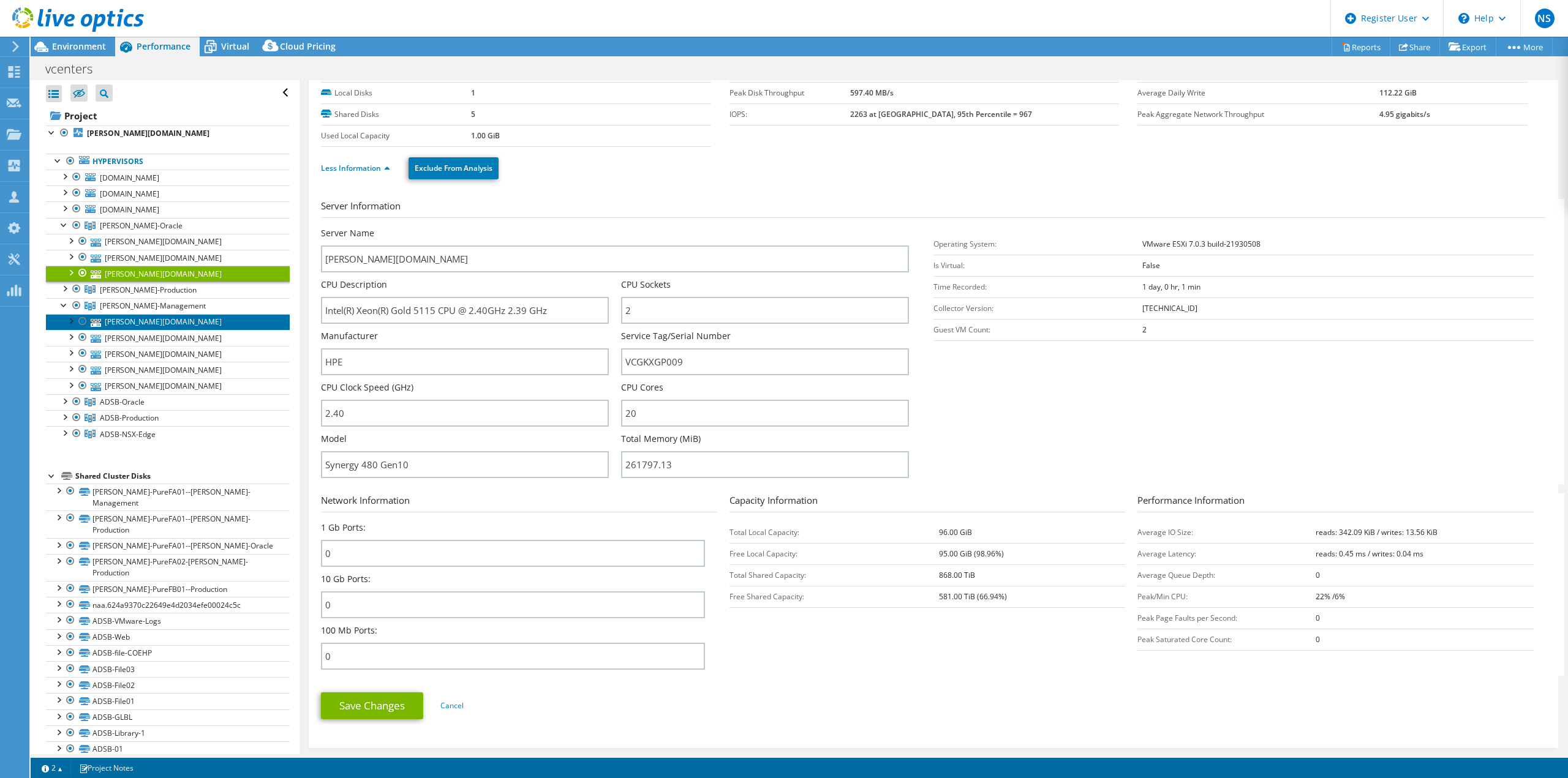
click at [161, 321] on link "[PERSON_NAME][DOMAIN_NAME]" at bounding box center [168, 321] width 244 height 16
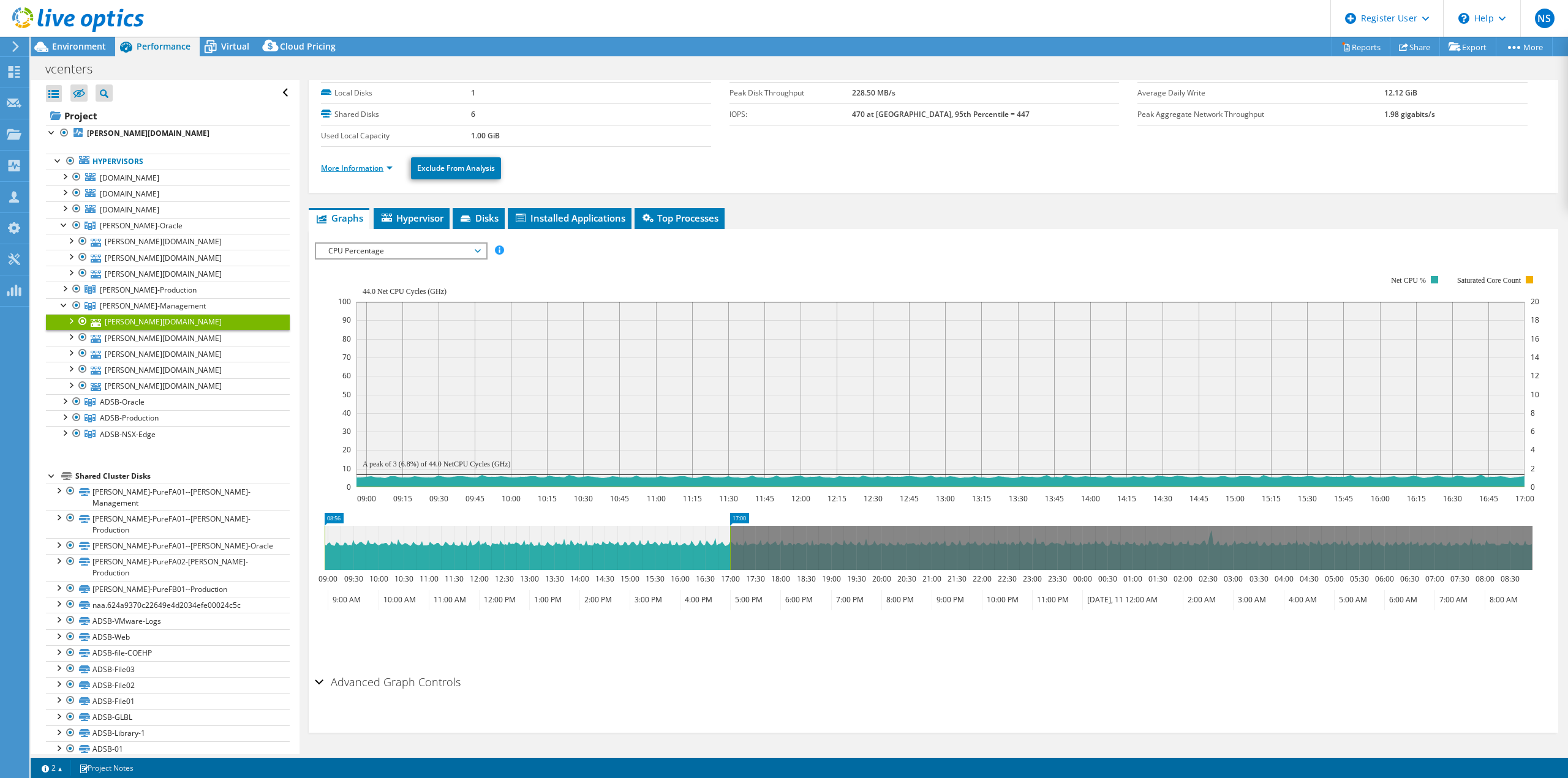
click at [382, 169] on link "More Information" at bounding box center [356, 168] width 71 height 10
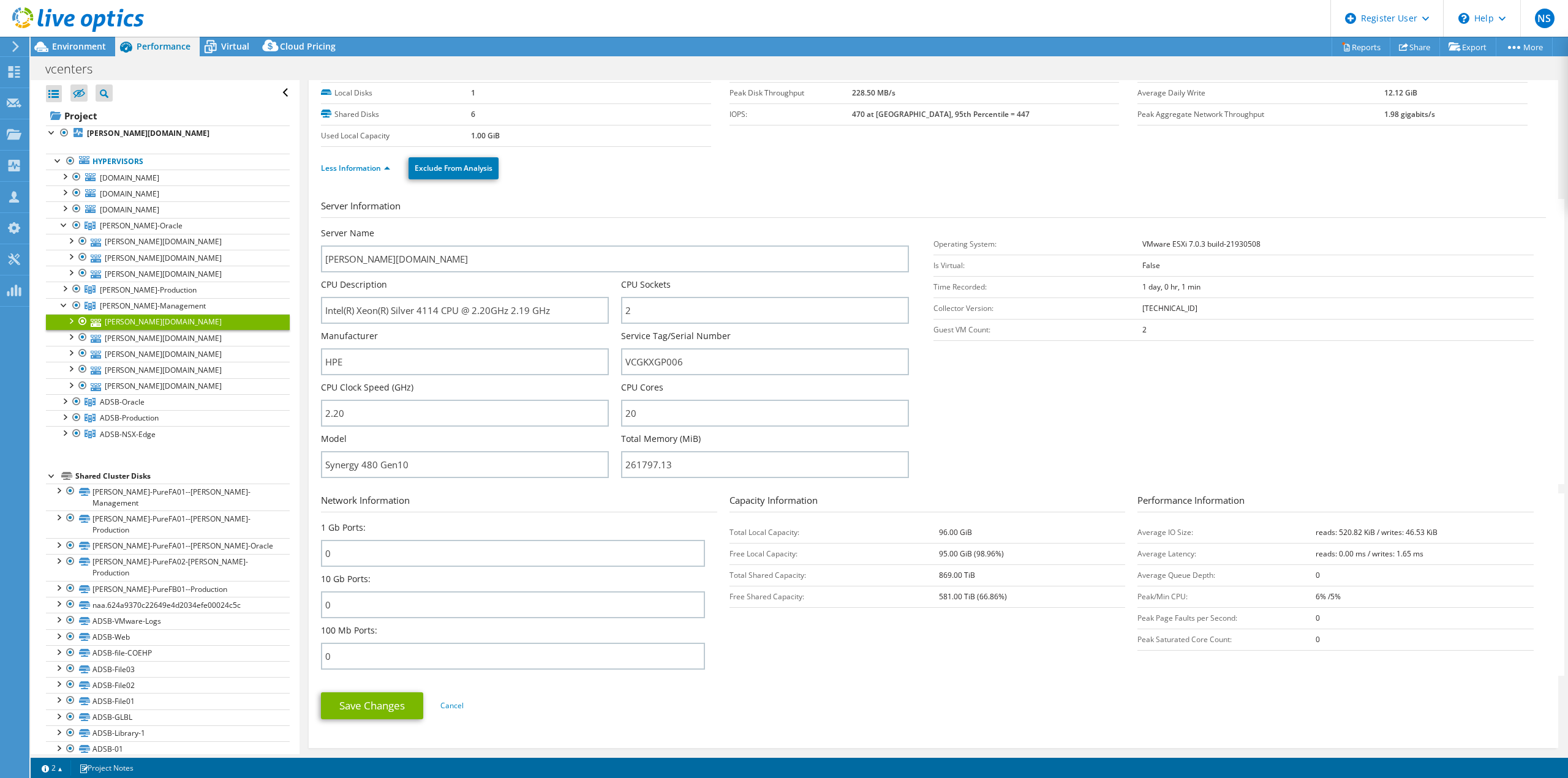
click at [322, 326] on div "CPU Description Intel(R) Xeon(R) Silver 4114 CPU @ 2.20GHz 2.19 GHz" at bounding box center [470, 303] width 300 height 51
click at [64, 302] on div at bounding box center [64, 304] width 12 height 12
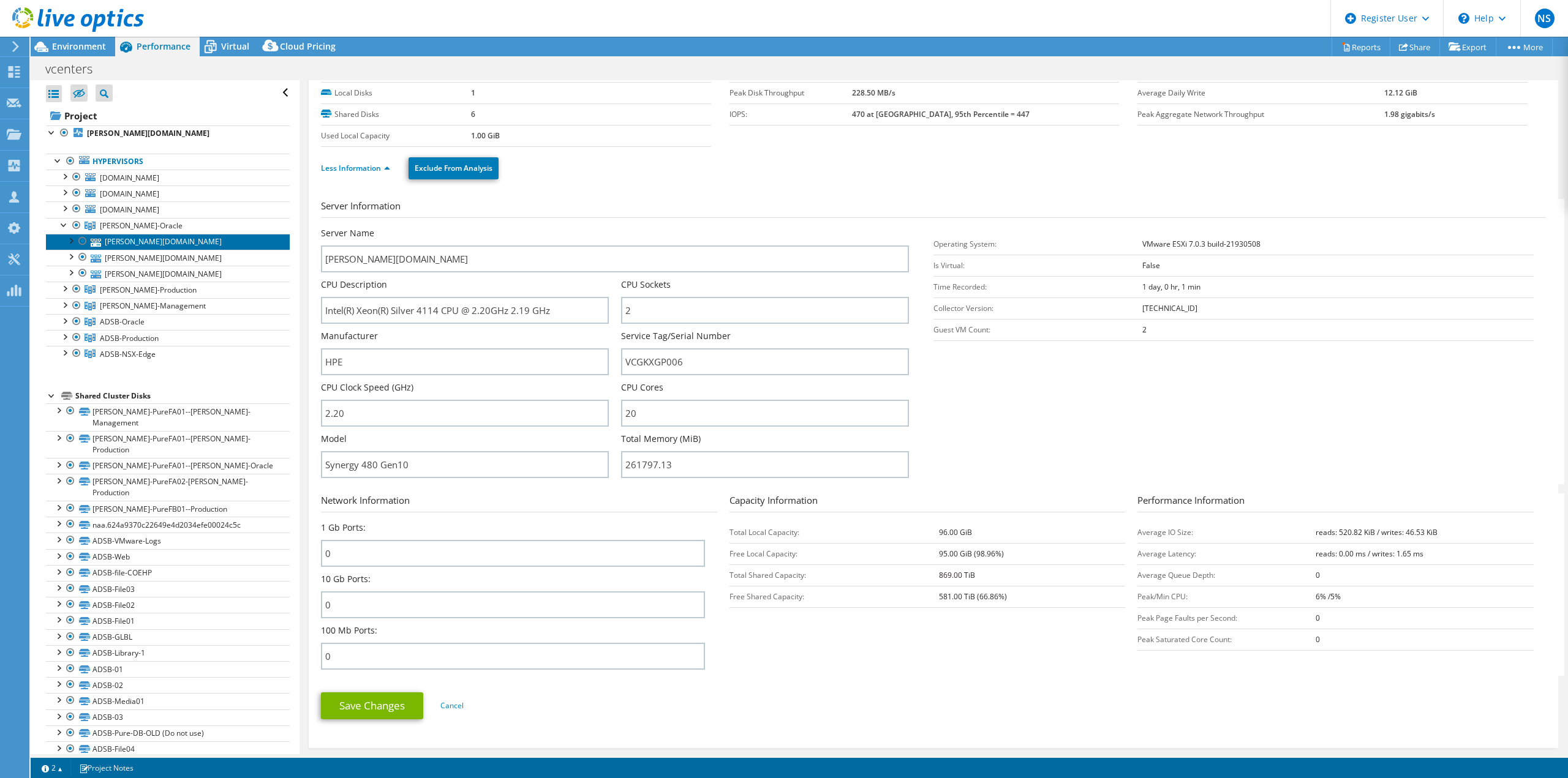
click at [137, 243] on link "[PERSON_NAME][DOMAIN_NAME]" at bounding box center [168, 241] width 244 height 16
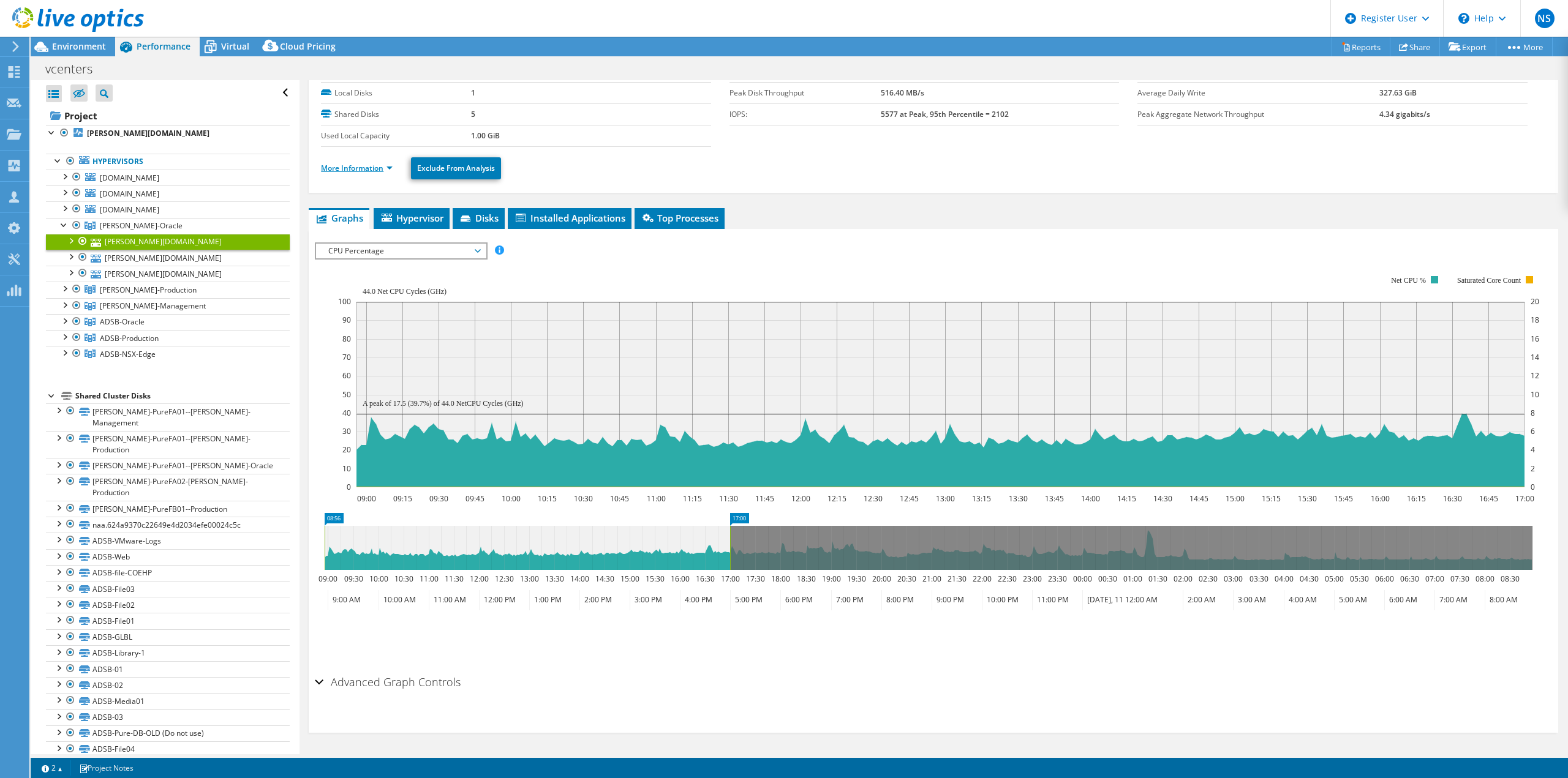
click at [349, 171] on link "More Information" at bounding box center [356, 168] width 71 height 10
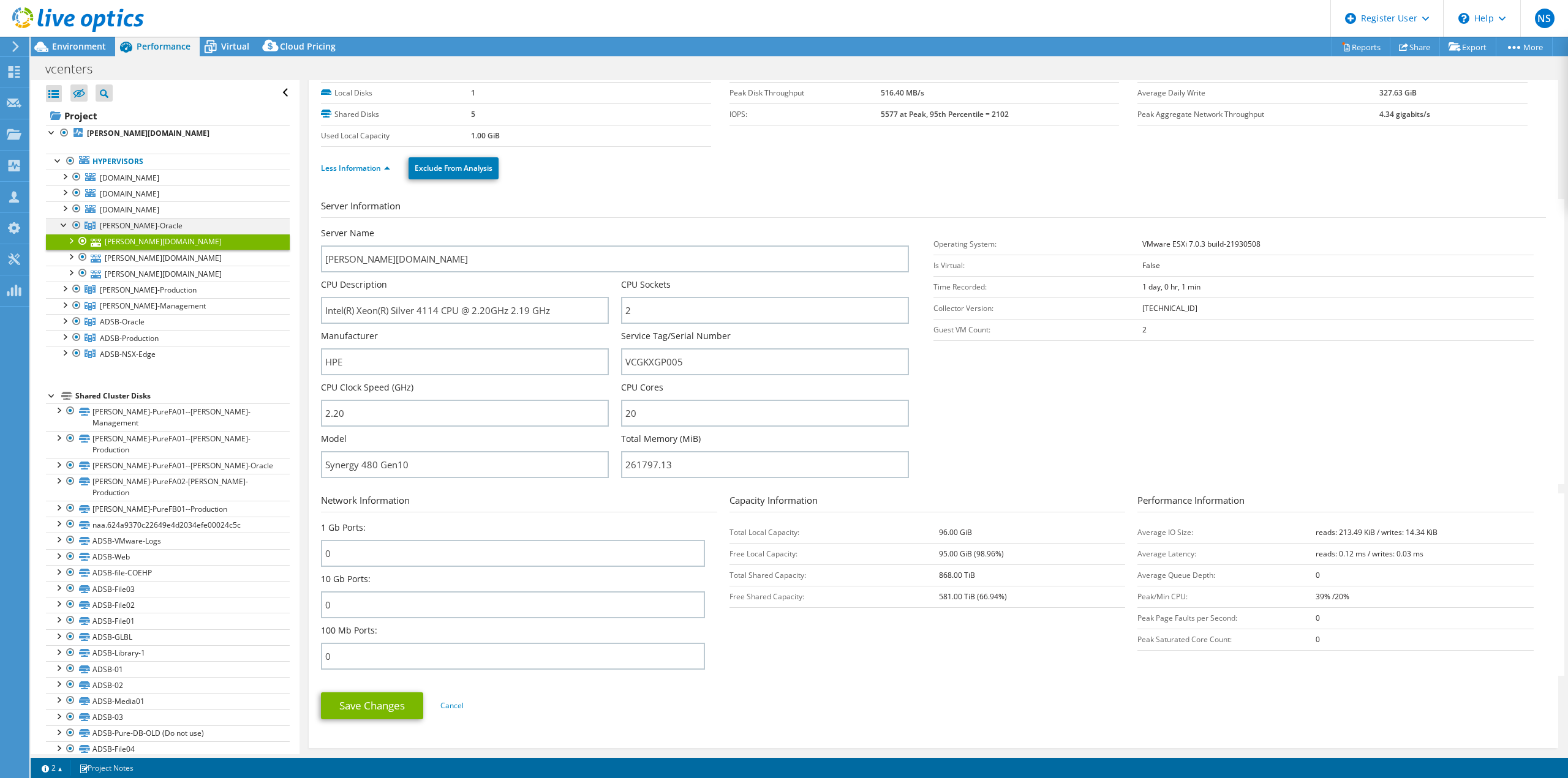
click at [63, 223] on div at bounding box center [64, 224] width 12 height 12
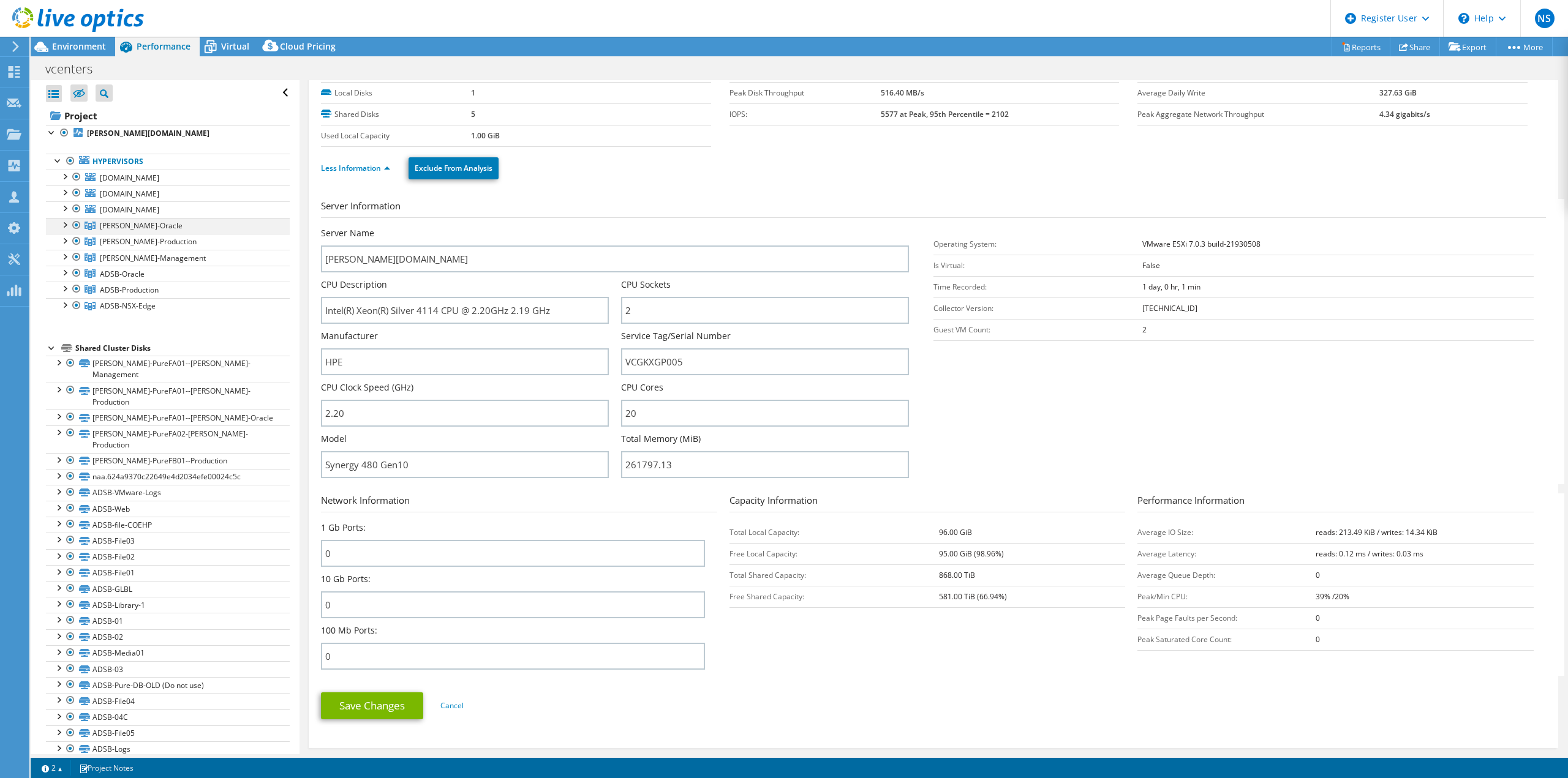
click at [78, 225] on div at bounding box center [77, 225] width 12 height 15
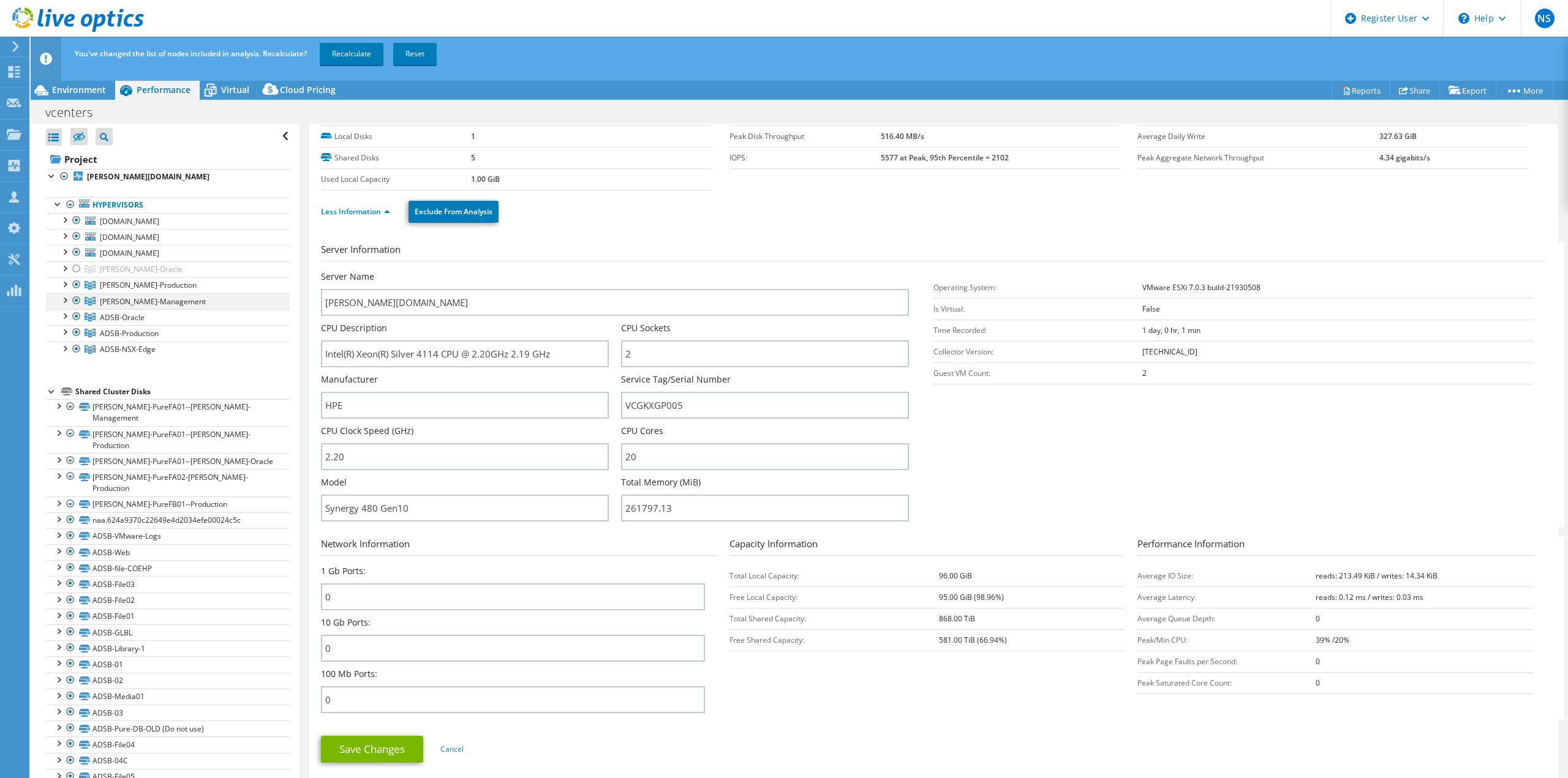
click at [77, 301] on div at bounding box center [77, 300] width 12 height 15
click at [77, 316] on div at bounding box center [77, 317] width 12 height 15
click at [365, 57] on link "Recalculate" at bounding box center [352, 54] width 64 height 22
click at [92, 84] on span "Environment" at bounding box center [79, 90] width 54 height 12
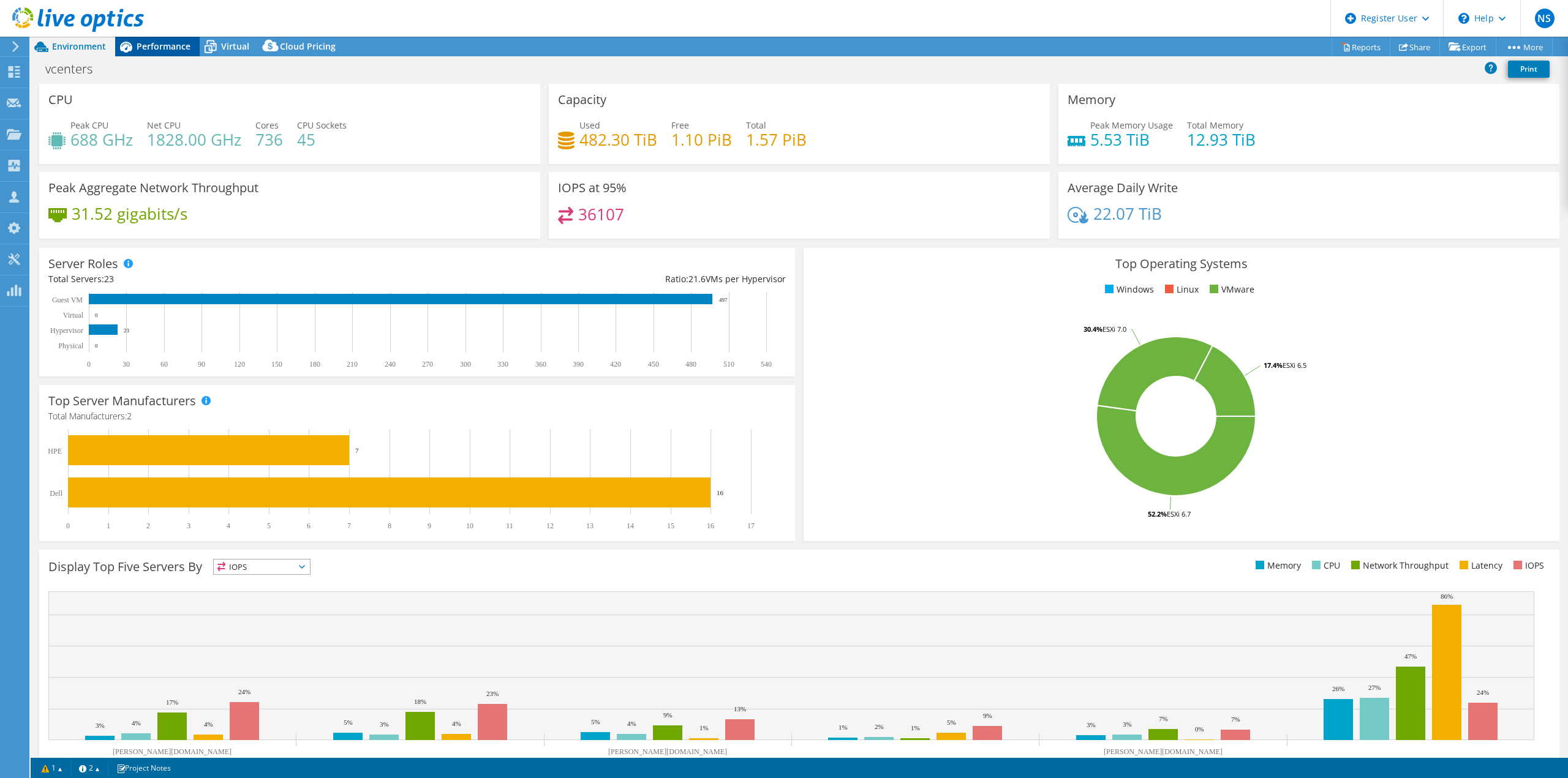
click at [153, 50] on span "Performance" at bounding box center [164, 46] width 54 height 12
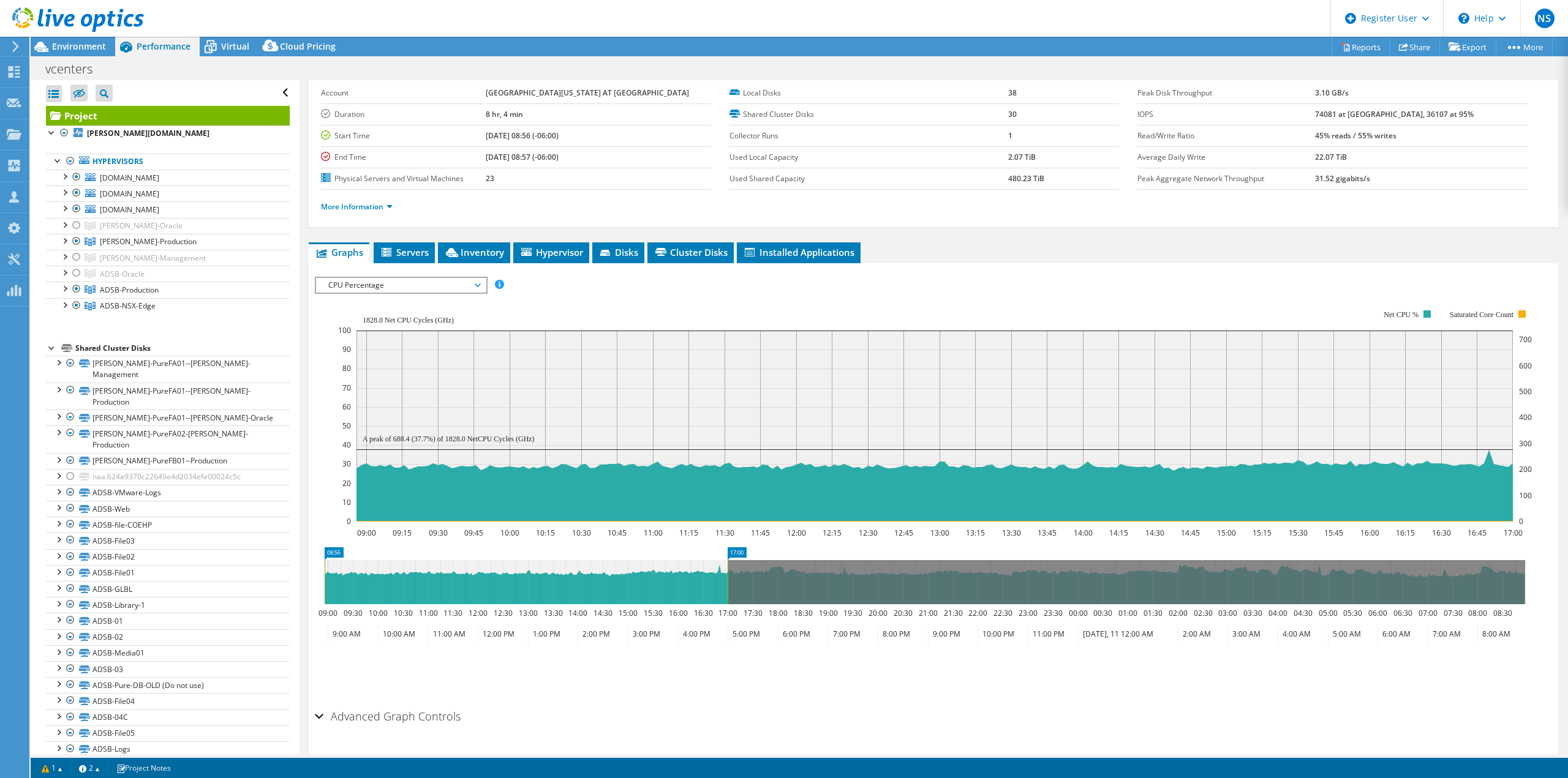
scroll to position [0, 0]
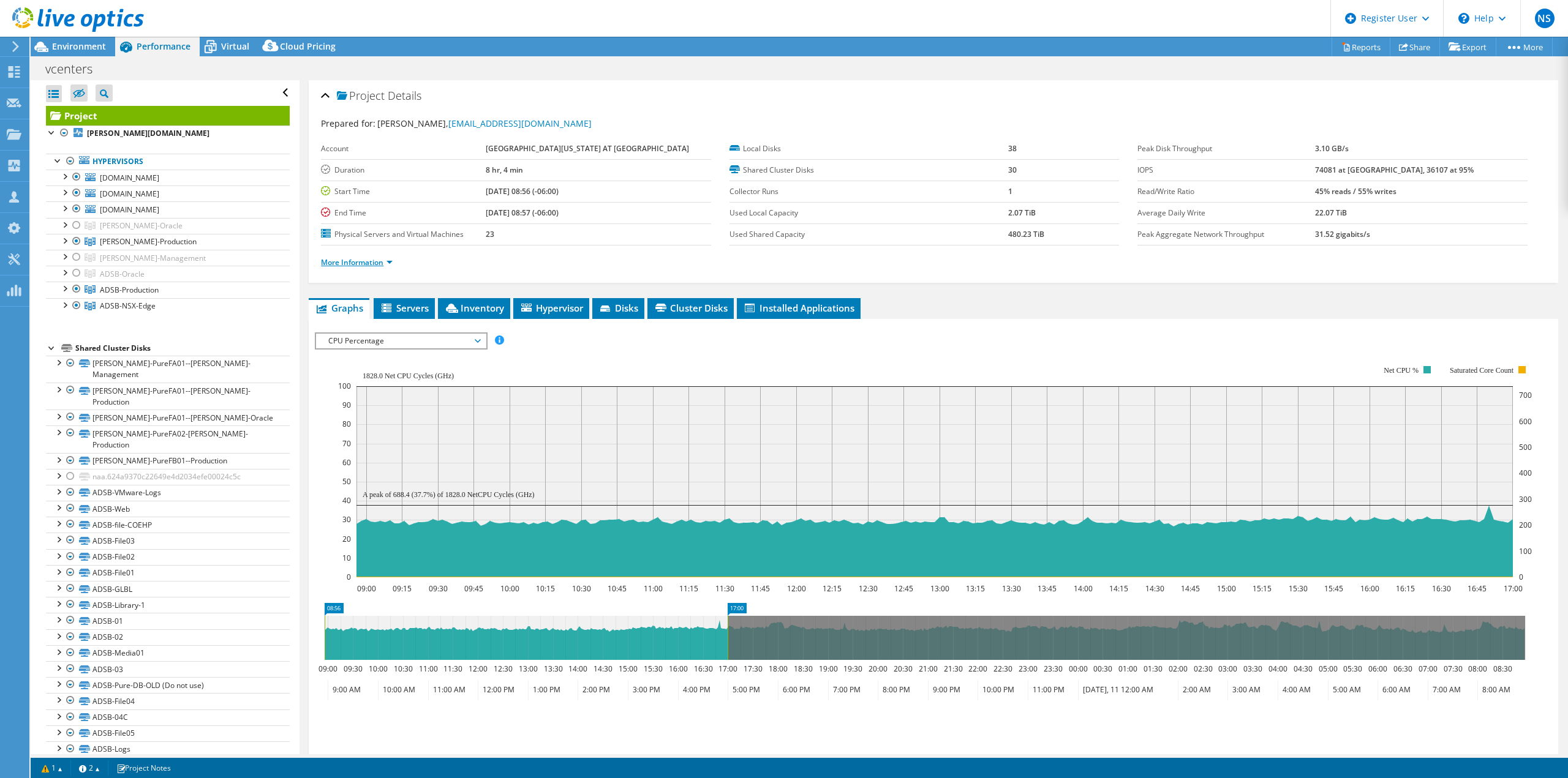
click at [341, 261] on link "More Information" at bounding box center [356, 263] width 71 height 10
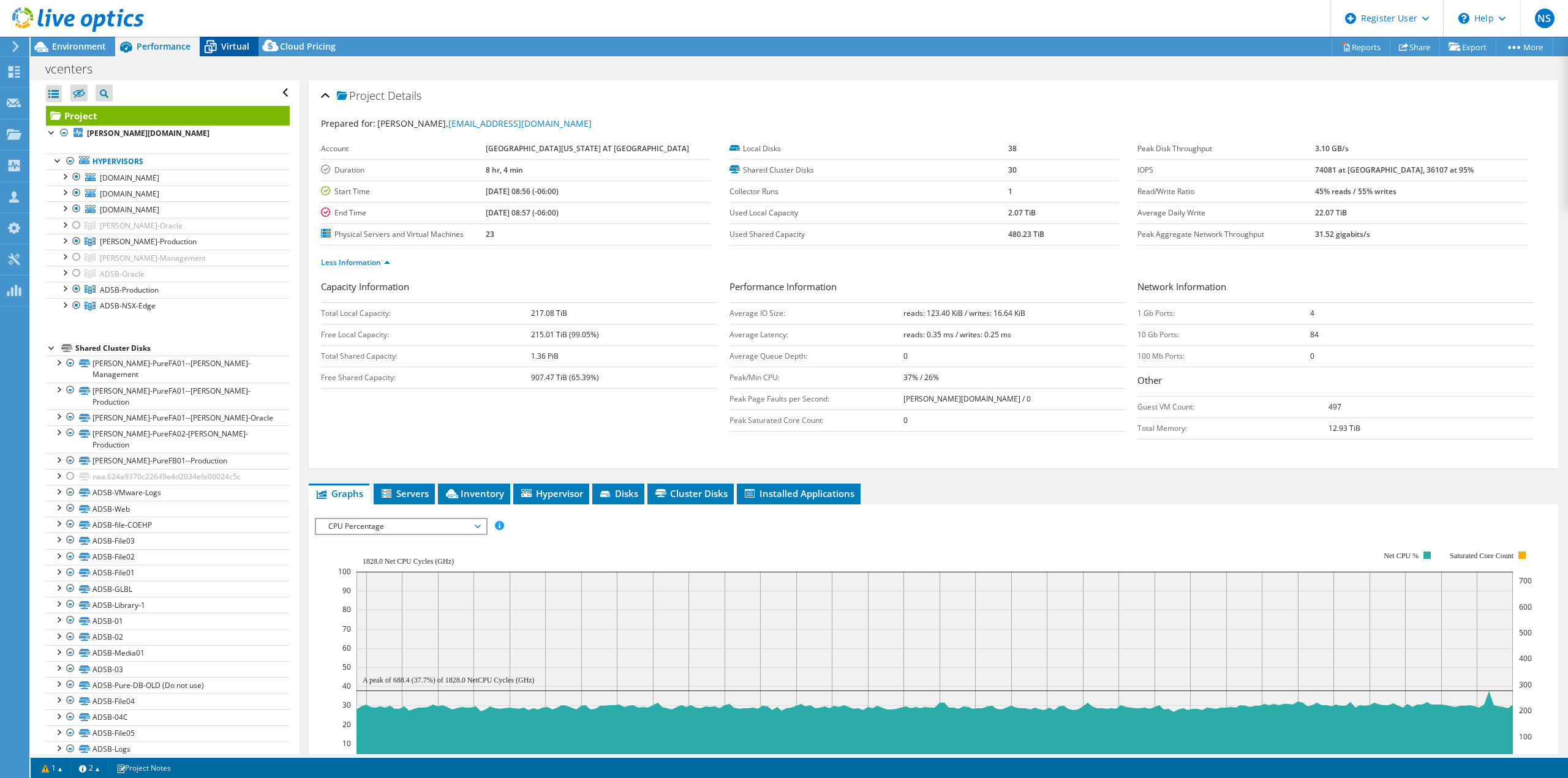
click at [223, 38] on div "Virtual" at bounding box center [228, 46] width 59 height 19
